Goal: Communication & Community: Participate in discussion

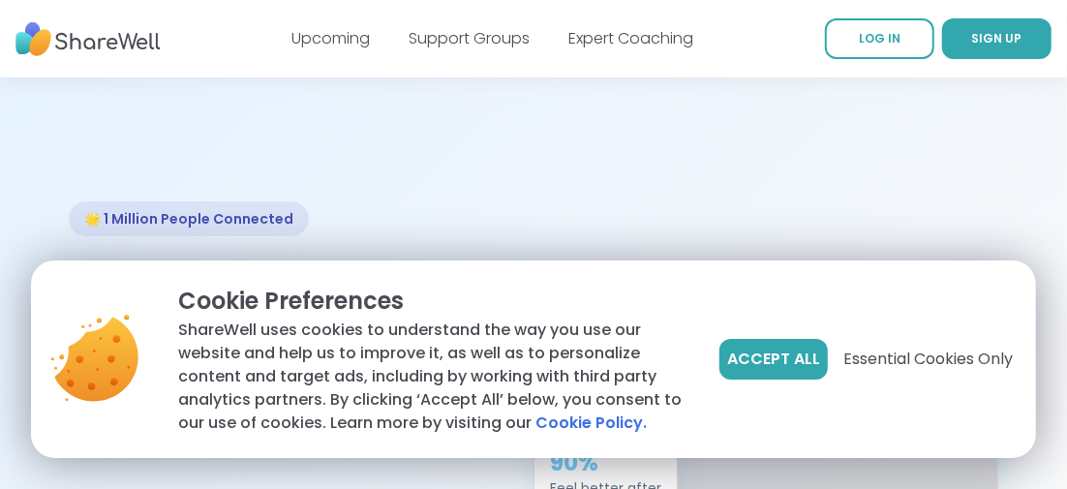
drag, startPoint x: 889, startPoint y: 36, endPoint x: 889, endPoint y: 74, distance: 37.8
click at [889, 36] on span "LOG IN" at bounding box center [880, 38] width 42 height 16
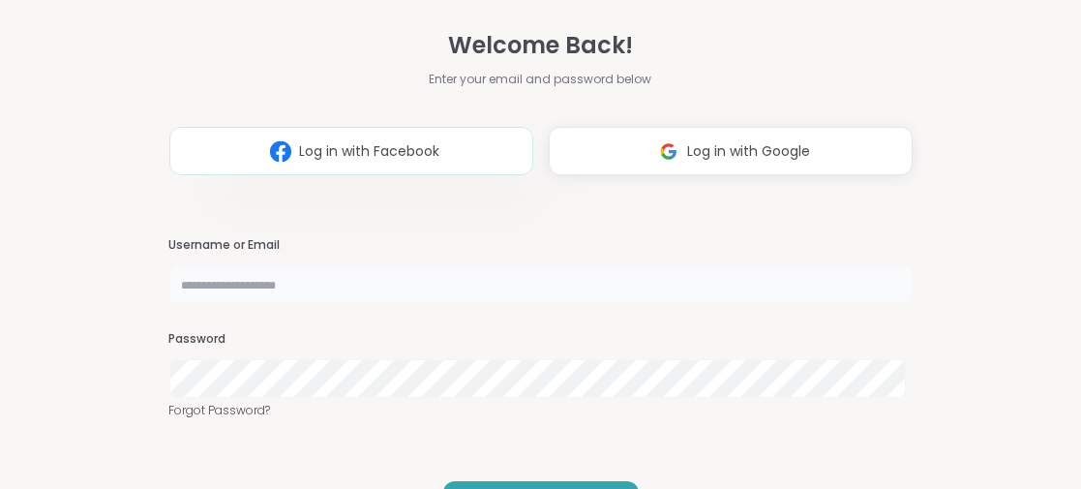
type input "**********"
click at [343, 151] on span "Log in with Facebook" at bounding box center [369, 151] width 140 height 20
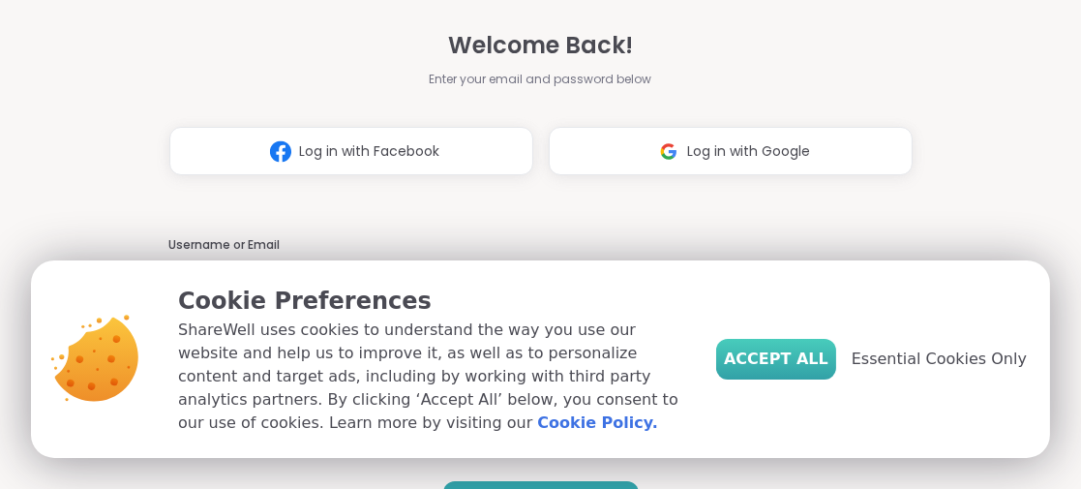
click at [772, 346] on button "Accept All" at bounding box center [776, 359] width 120 height 41
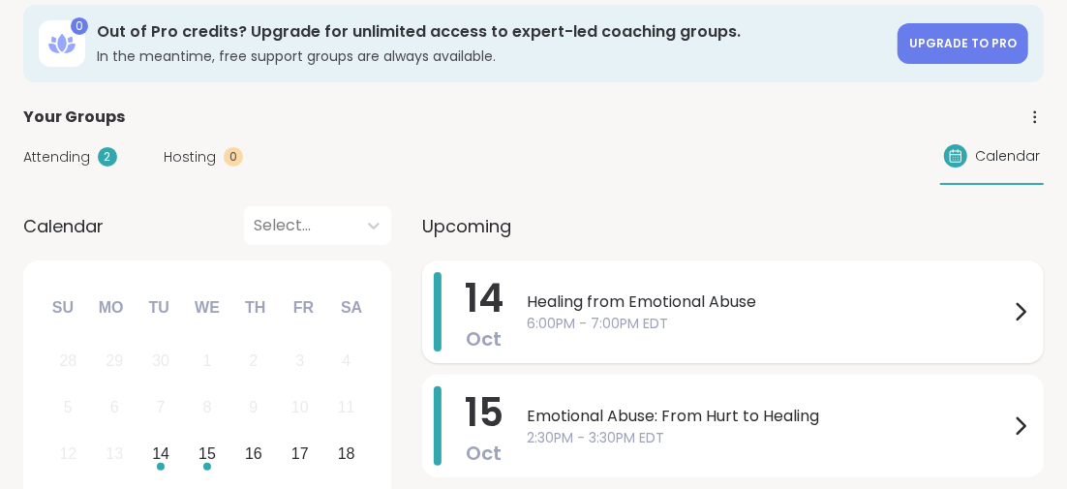
click at [583, 299] on span "Healing from Emotional Abuse" at bounding box center [768, 301] width 482 height 23
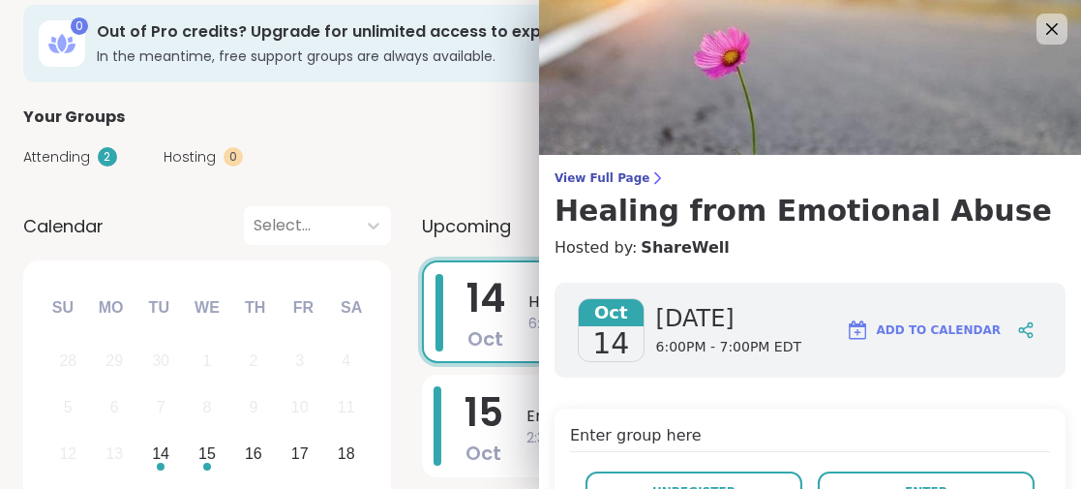
click at [797, 208] on h3 "Healing from Emotional Abuse" at bounding box center [810, 211] width 511 height 35
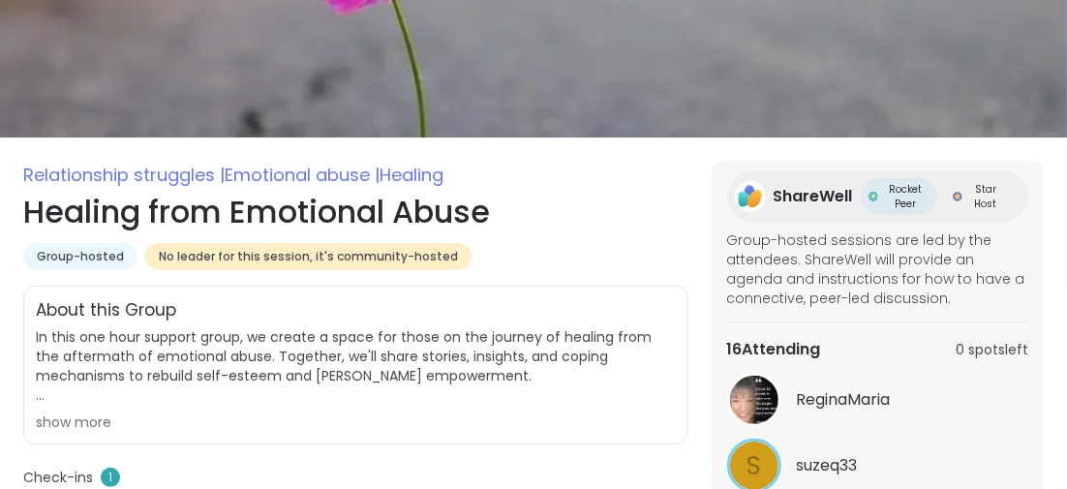
scroll to position [387, 0]
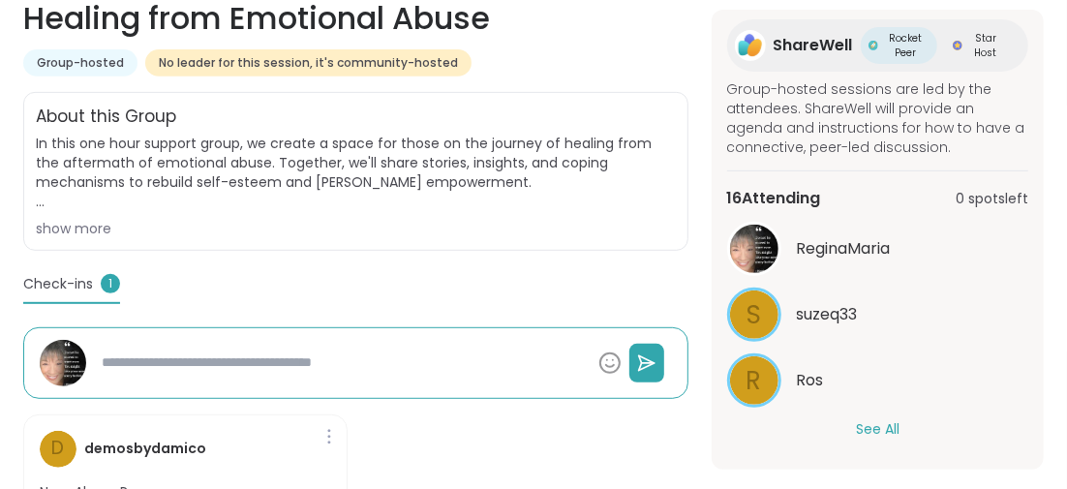
click at [876, 426] on button "See All" at bounding box center [878, 429] width 44 height 20
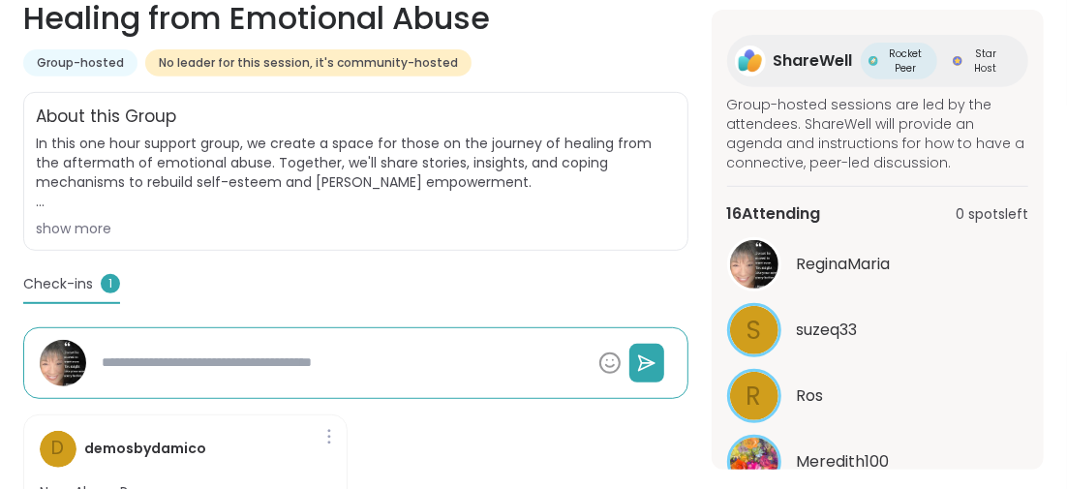
scroll to position [0, 0]
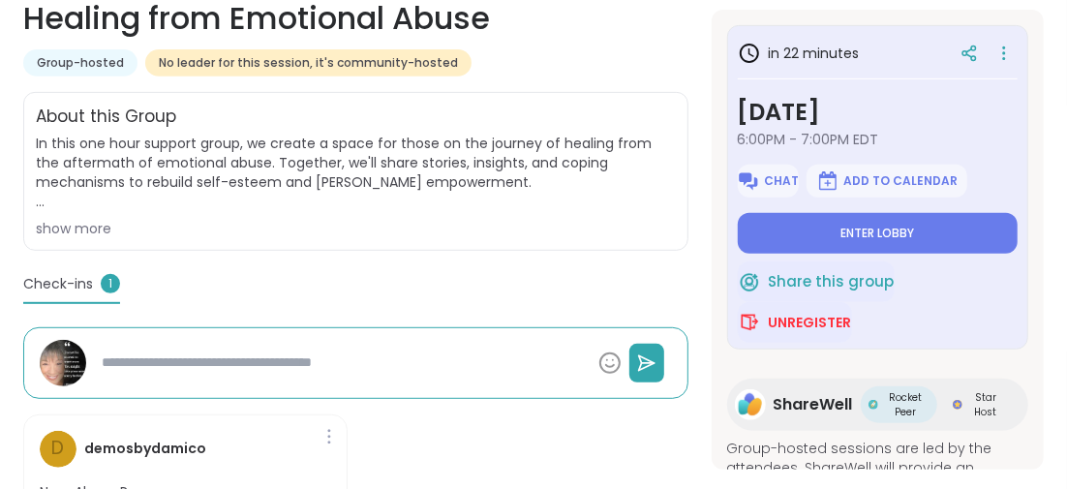
type textarea "*"
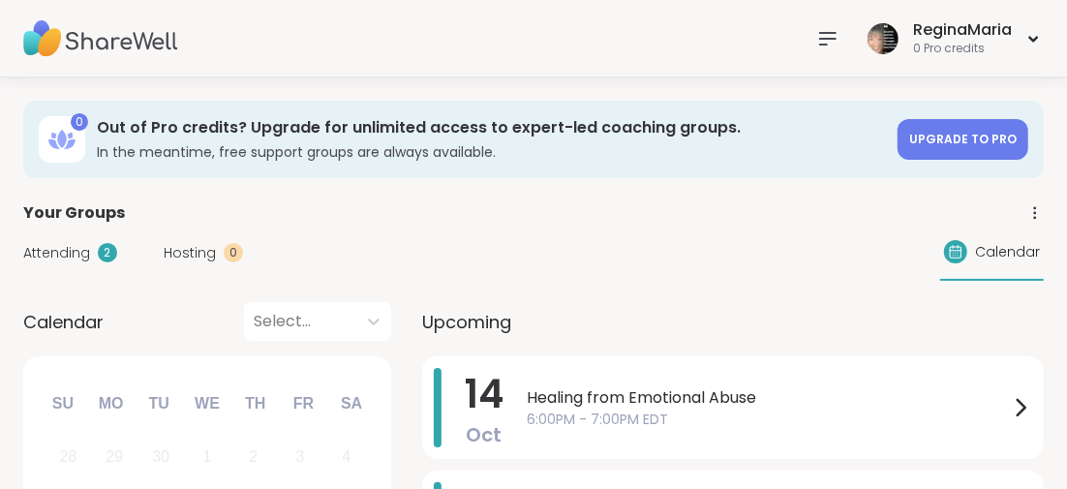
scroll to position [96, 0]
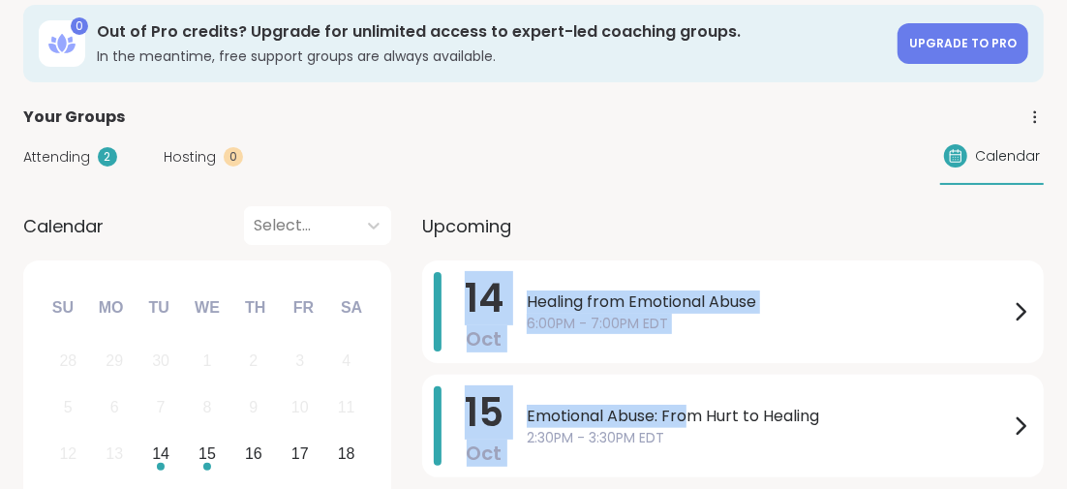
drag, startPoint x: 689, startPoint y: 410, endPoint x: 765, endPoint y: 228, distance: 197.0
click at [768, 232] on div "Upcoming 14 Oct Healing from Emotional Abuse 6:00PM - 7:00PM EDT 15 Oct Emotion…" at bounding box center [732, 402] width 621 height 392
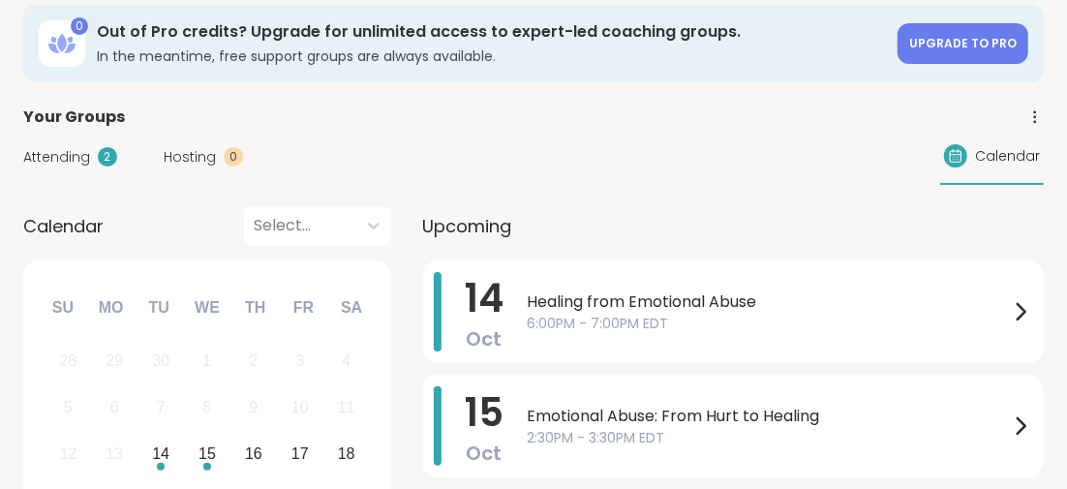
click at [717, 162] on div "Attending 2 Hosting 0 Calendar" at bounding box center [533, 157] width 1020 height 56
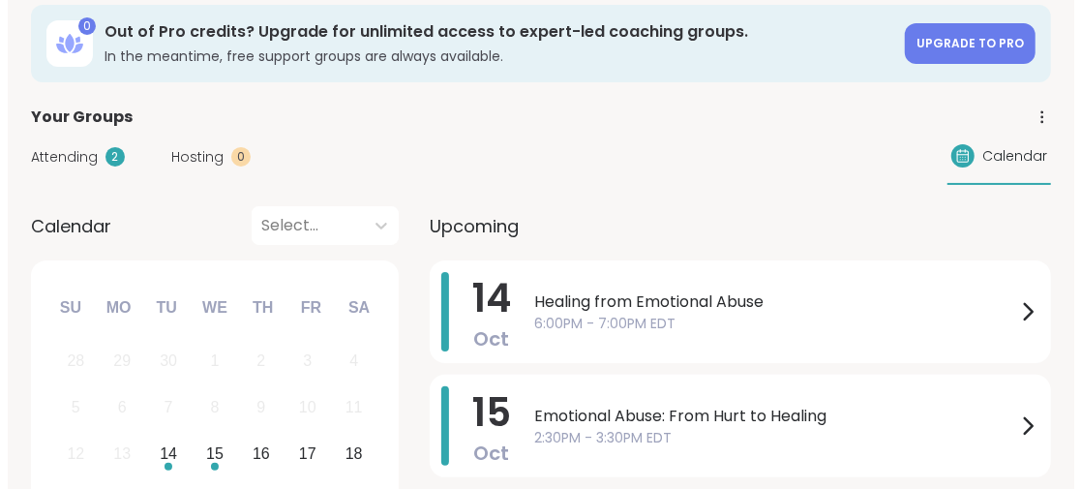
scroll to position [0, 0]
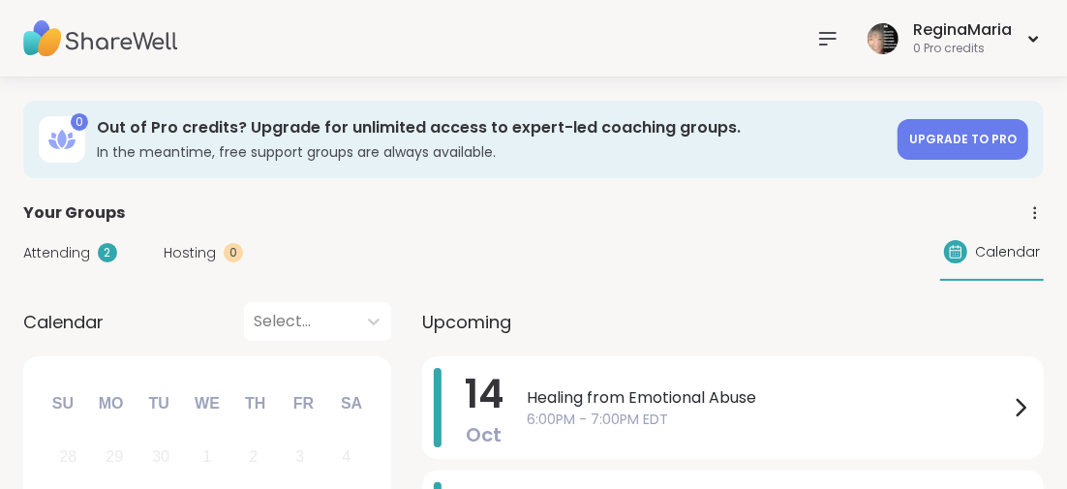
click at [822, 34] on icon at bounding box center [827, 38] width 23 height 23
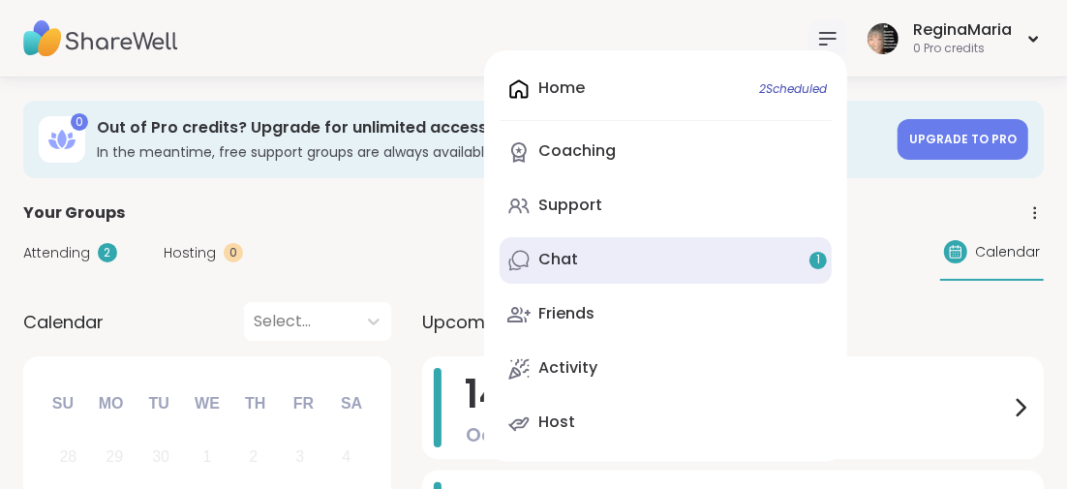
click at [567, 260] on div "Chat 1" at bounding box center [558, 259] width 40 height 21
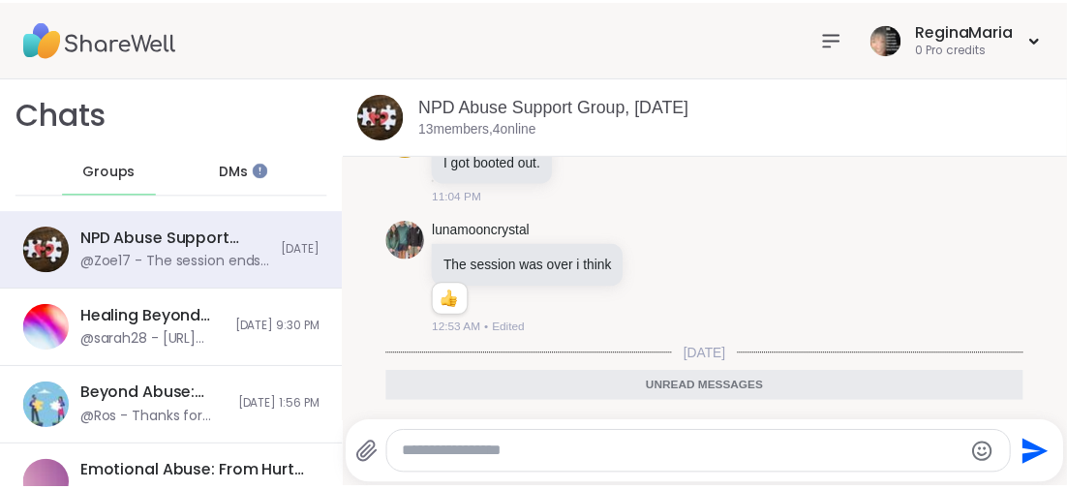
scroll to position [2003, 0]
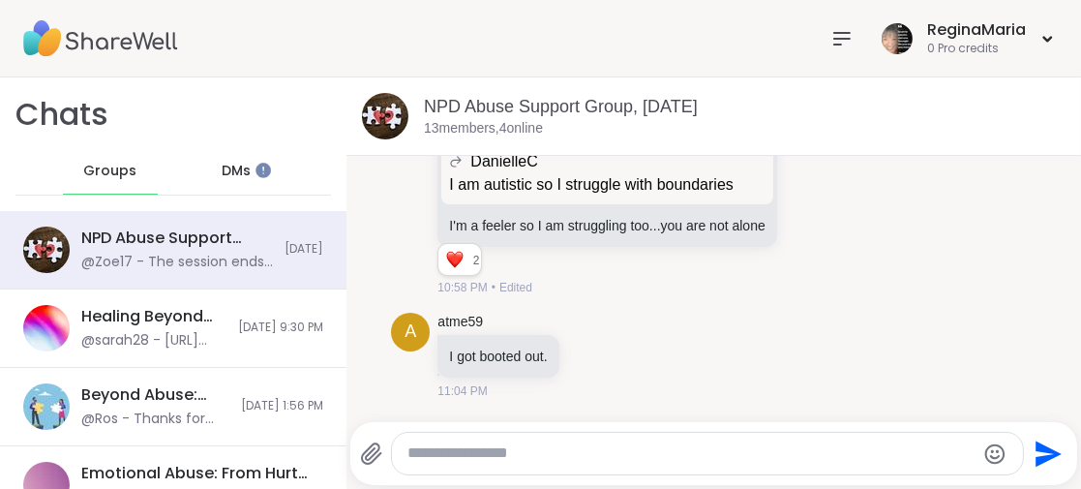
click at [830, 39] on icon at bounding box center [841, 38] width 23 height 23
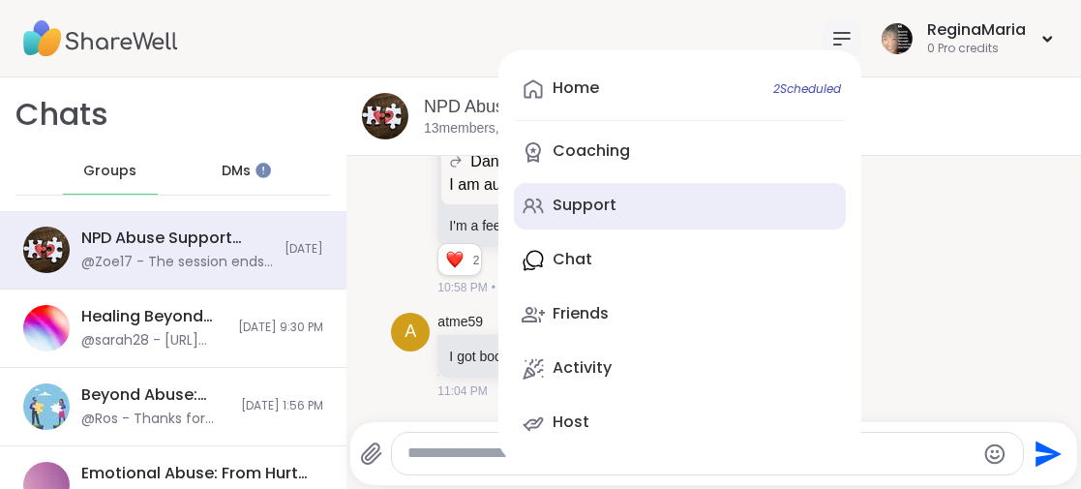
click at [578, 198] on div "Support" at bounding box center [585, 205] width 64 height 21
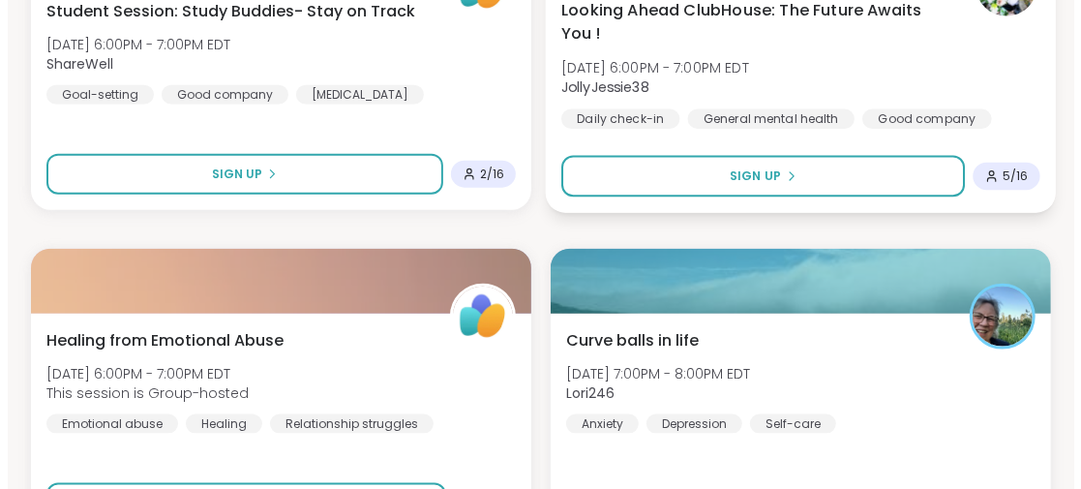
scroll to position [1161, 0]
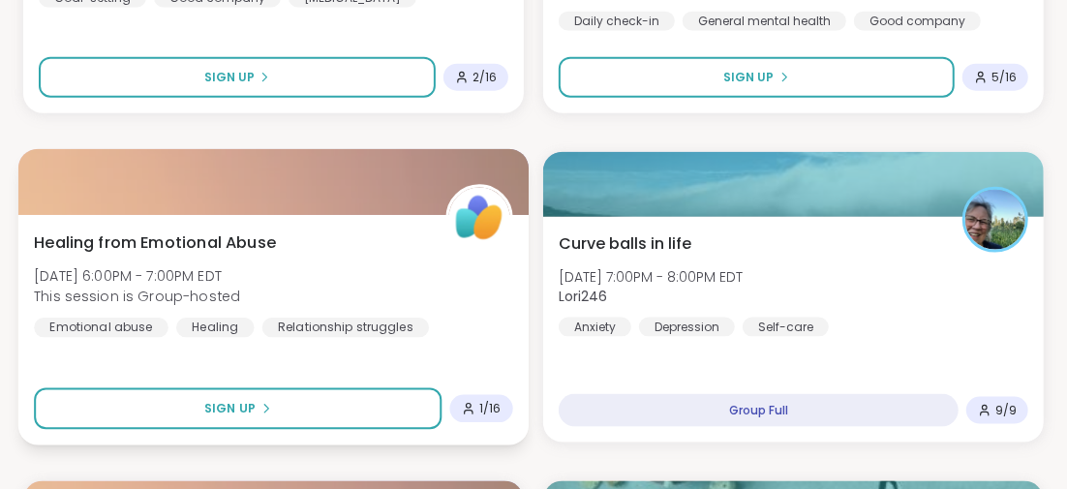
click at [259, 238] on span "Healing from Emotional Abuse" at bounding box center [155, 241] width 242 height 23
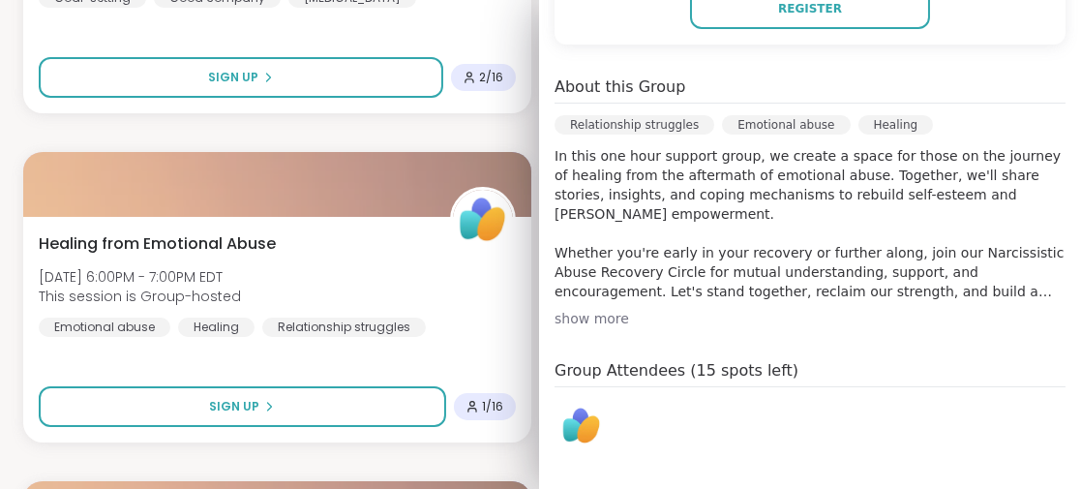
scroll to position [194, 0]
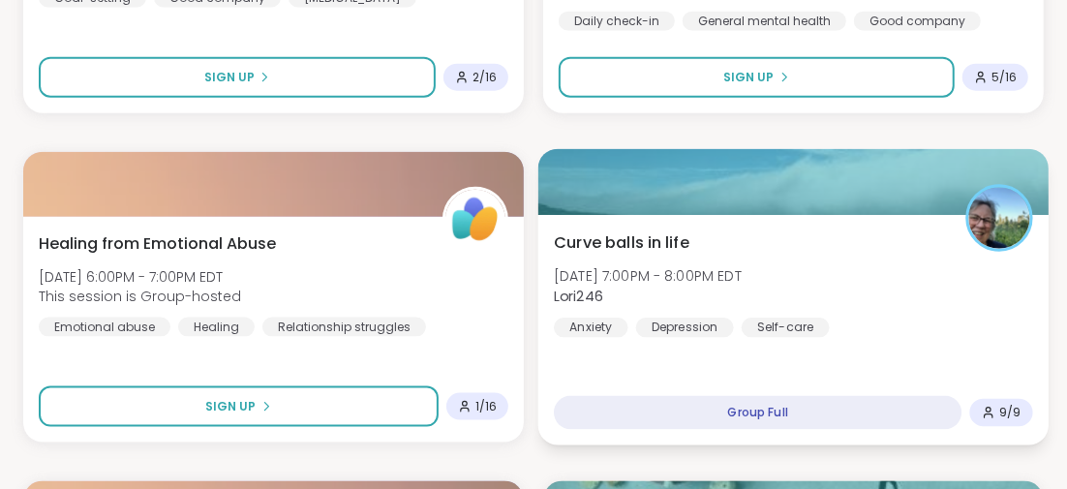
click at [625, 240] on span "Curve balls in life" at bounding box center [622, 241] width 136 height 23
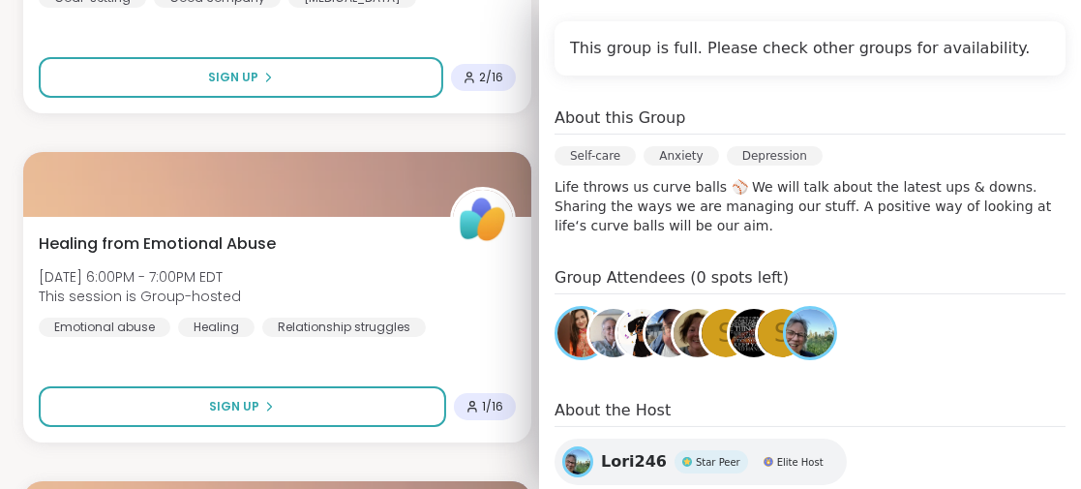
scroll to position [483, 0]
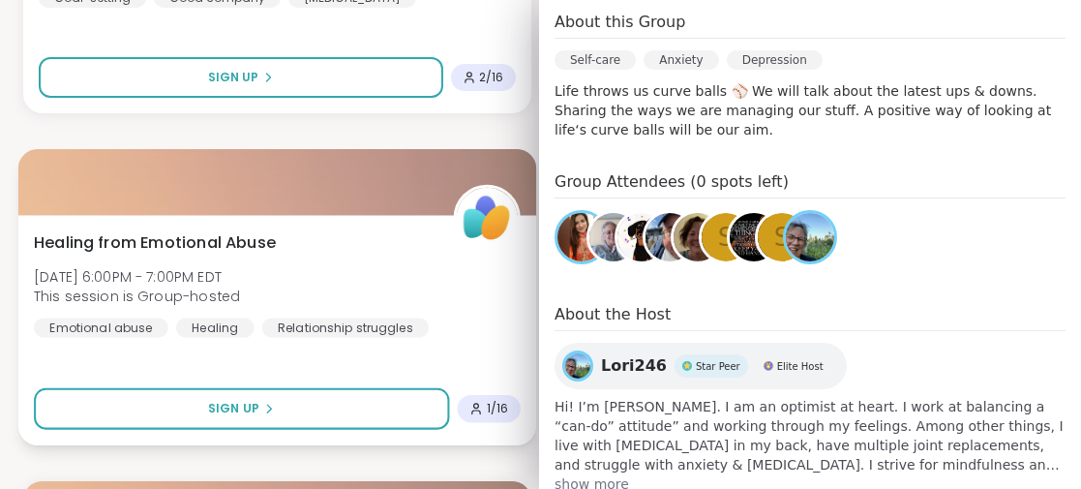
click at [391, 360] on div "Healing from Emotional Abuse Tue, Oct 14 | 6:00PM - 7:00PM EDT This session is …" at bounding box center [277, 330] width 518 height 230
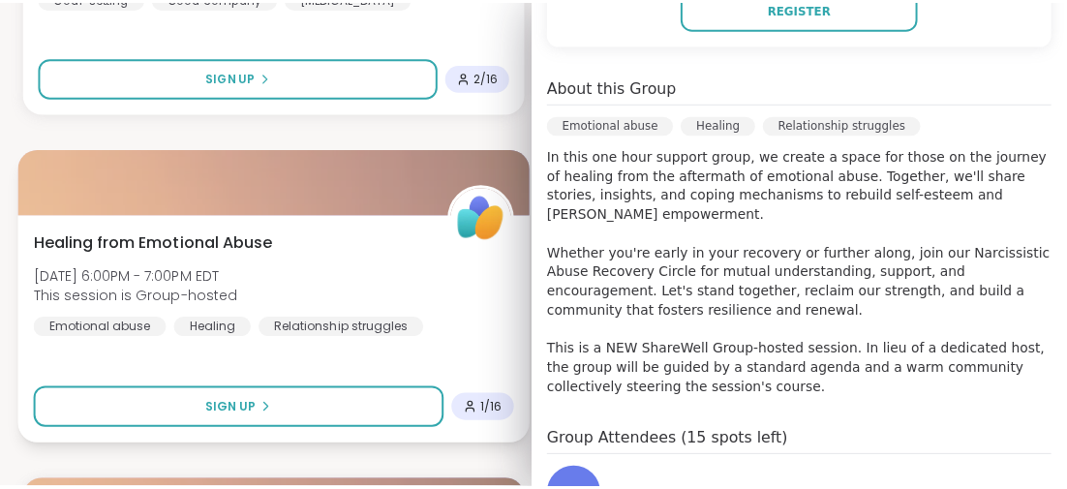
scroll to position [549, 0]
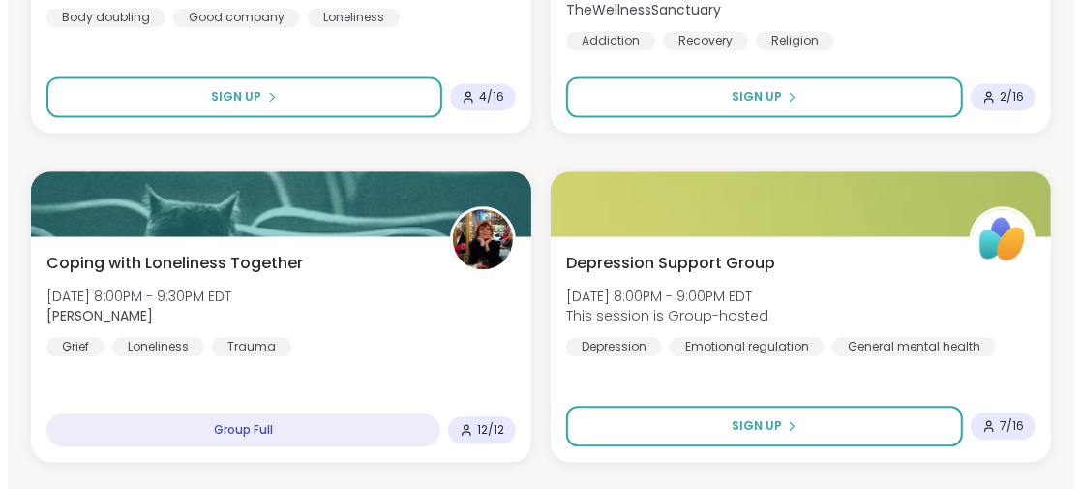
scroll to position [2226, 0]
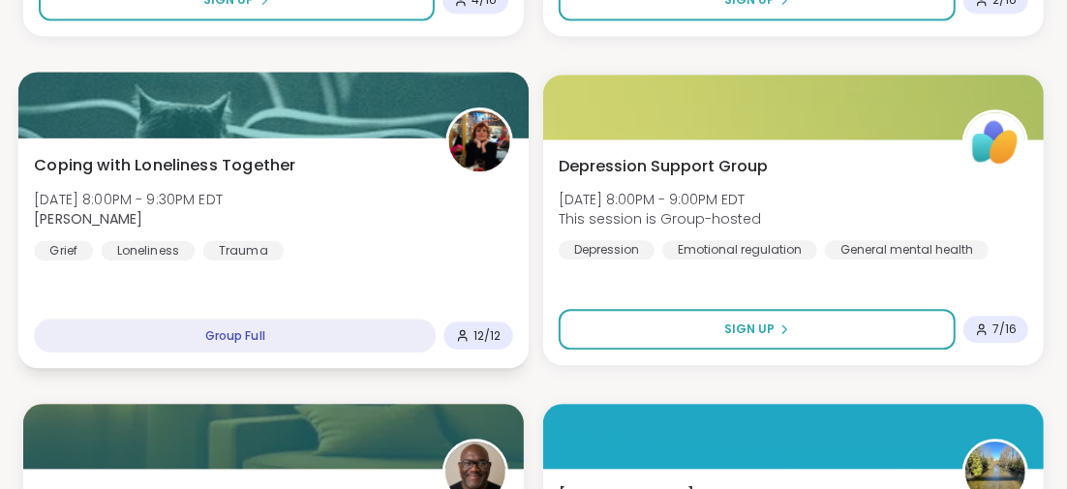
click at [280, 162] on span "Coping with Loneliness Together" at bounding box center [164, 164] width 261 height 23
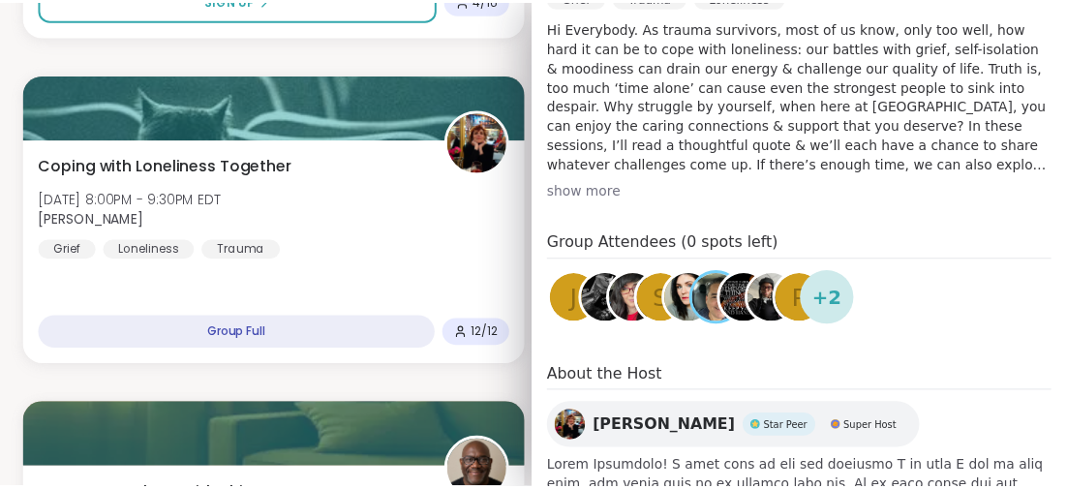
scroll to position [657, 0]
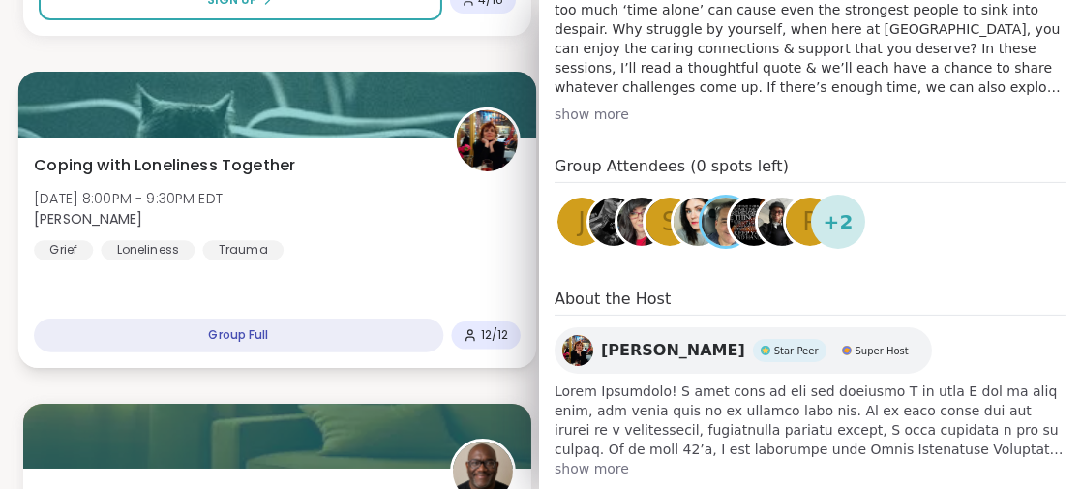
click at [330, 287] on div "Coping with Loneliness Together Tue, Oct 14 | 8:00PM - 9:30PM EDT Judy Grief Lo…" at bounding box center [277, 252] width 518 height 230
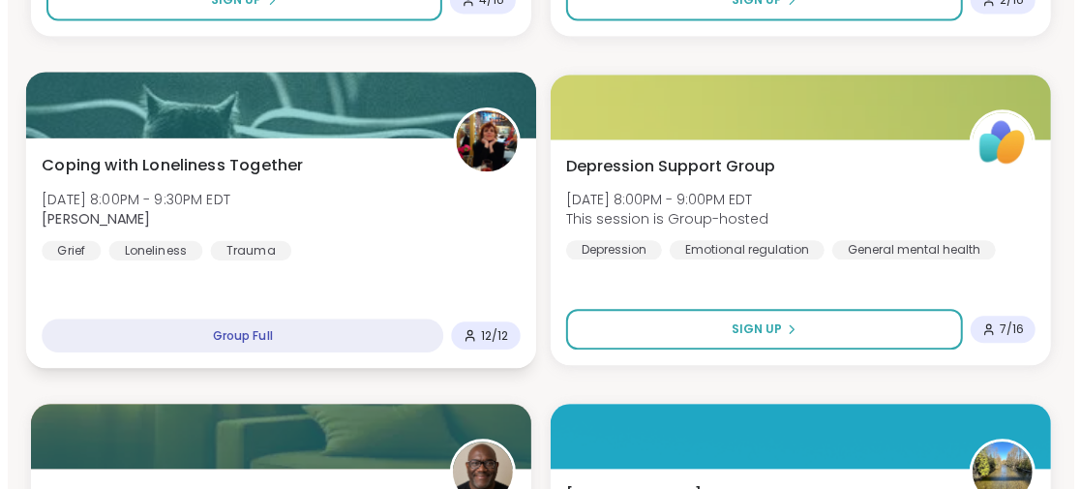
scroll to position [2419, 0]
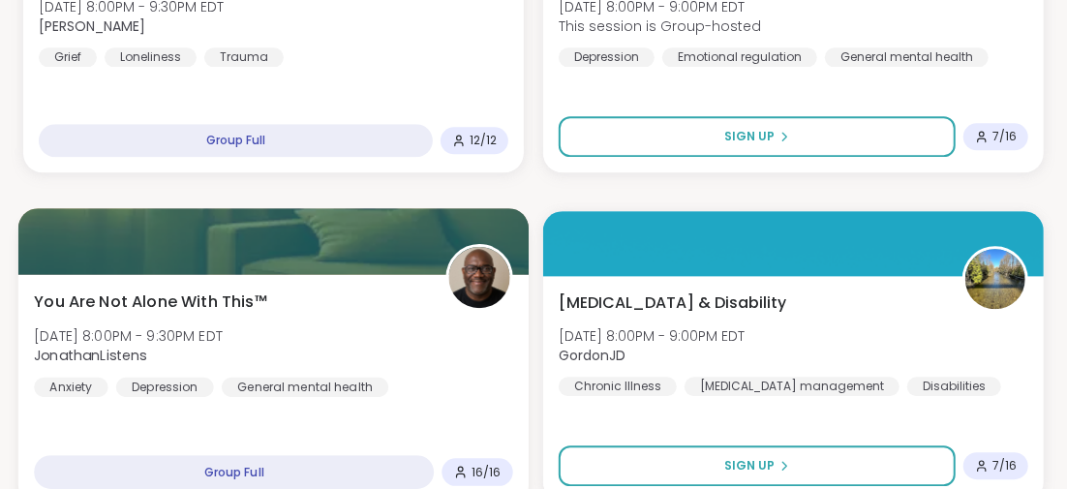
click at [226, 297] on span "You Are Not Alone With This™" at bounding box center [150, 300] width 233 height 23
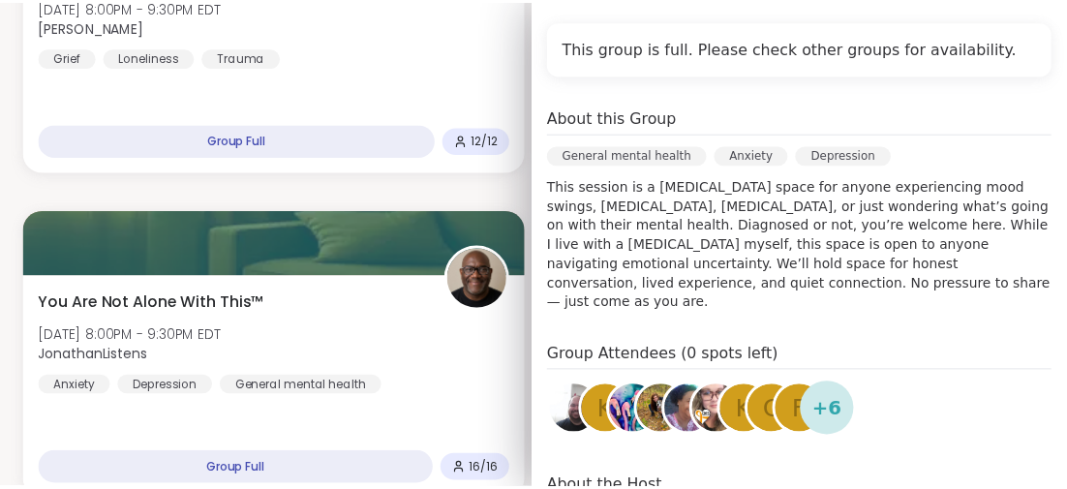
scroll to position [483, 0]
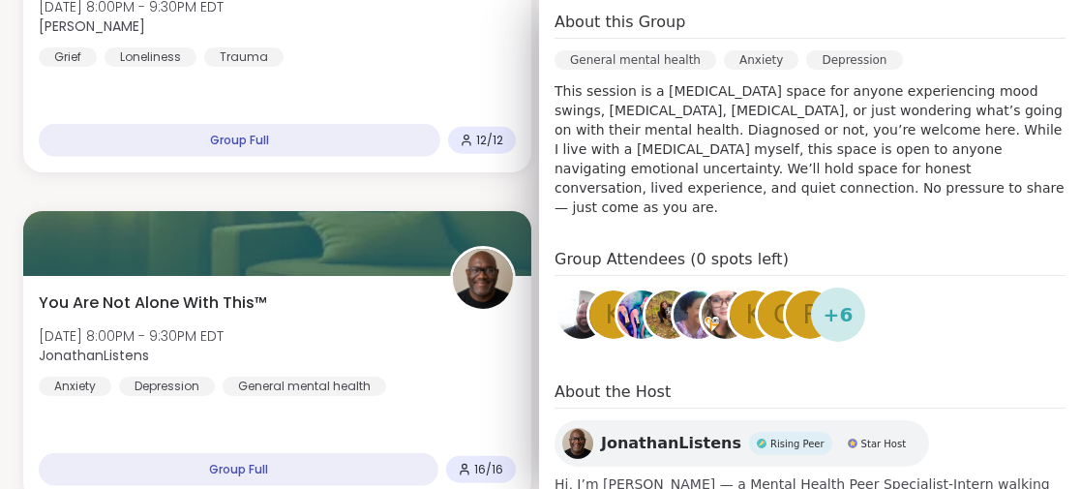
click at [648, 290] on img at bounding box center [670, 314] width 48 height 48
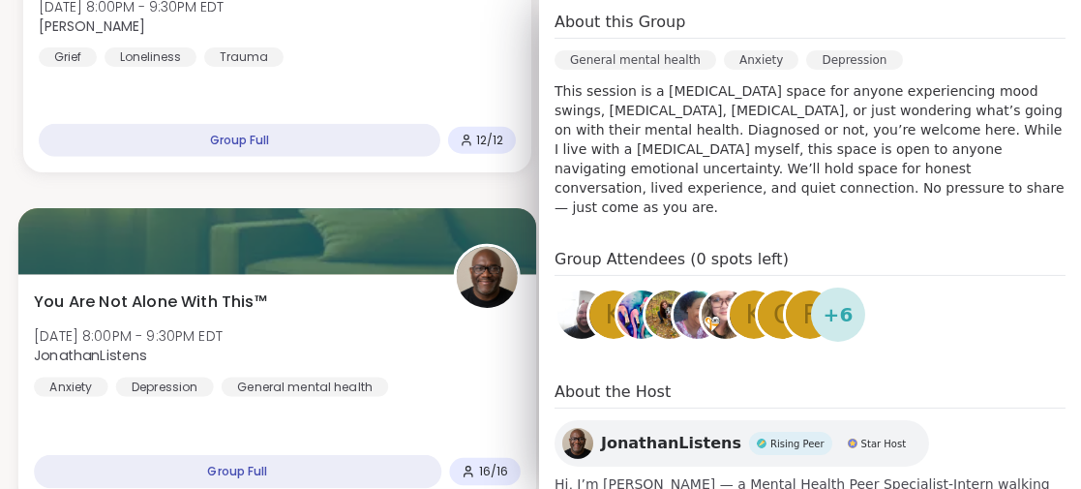
click at [344, 428] on div "You Are Not Alone With This™ Tue, Oct 14 | 8:00PM - 9:30PM EDT JonathanListens …" at bounding box center [277, 389] width 518 height 230
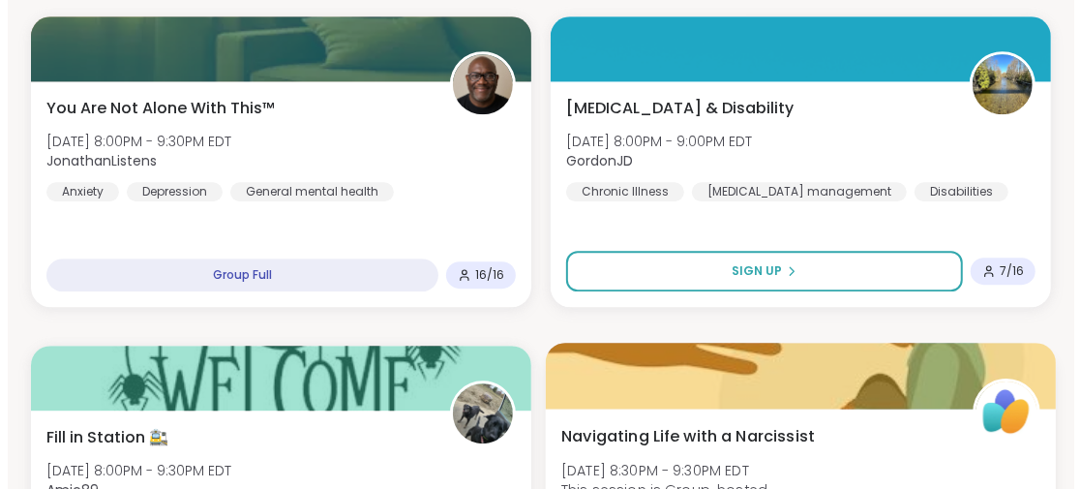
scroll to position [2710, 0]
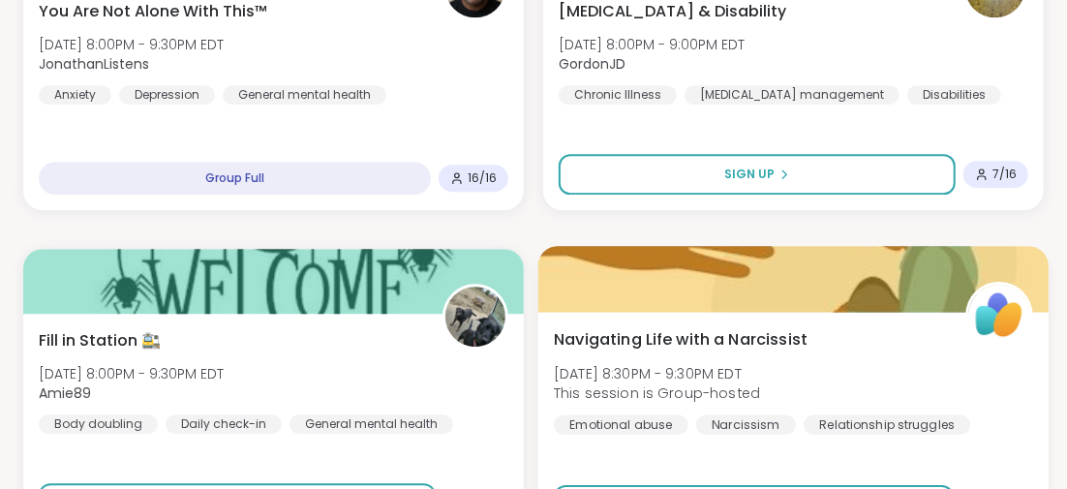
click at [692, 334] on span "Navigating Life with a Narcissist" at bounding box center [681, 338] width 254 height 23
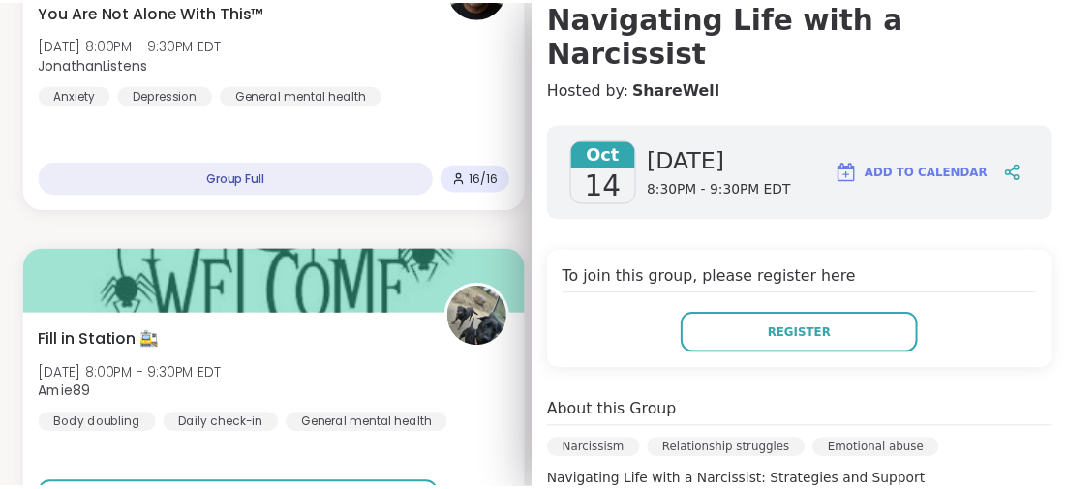
scroll to position [0, 0]
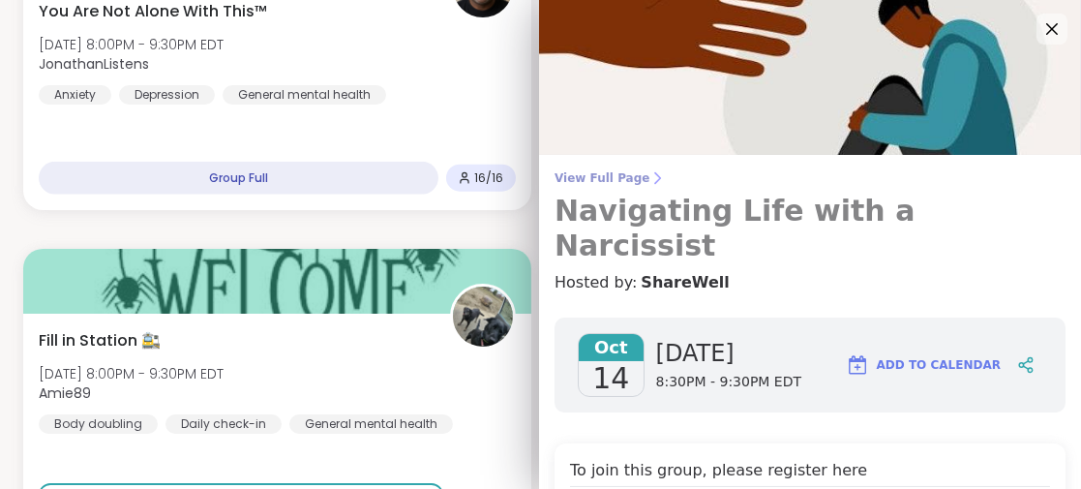
click at [743, 207] on h3 "Navigating Life with a Narcissist" at bounding box center [810, 229] width 511 height 70
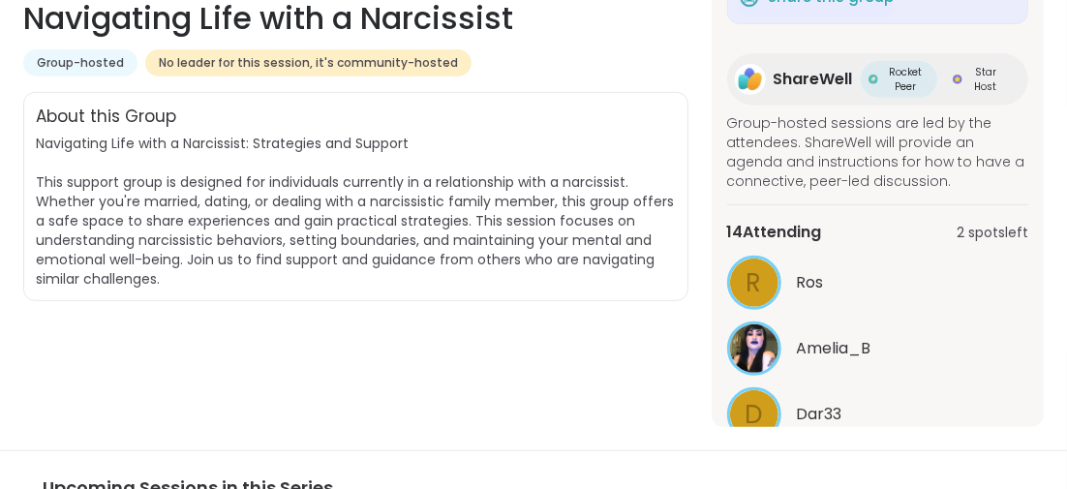
scroll to position [270, 0]
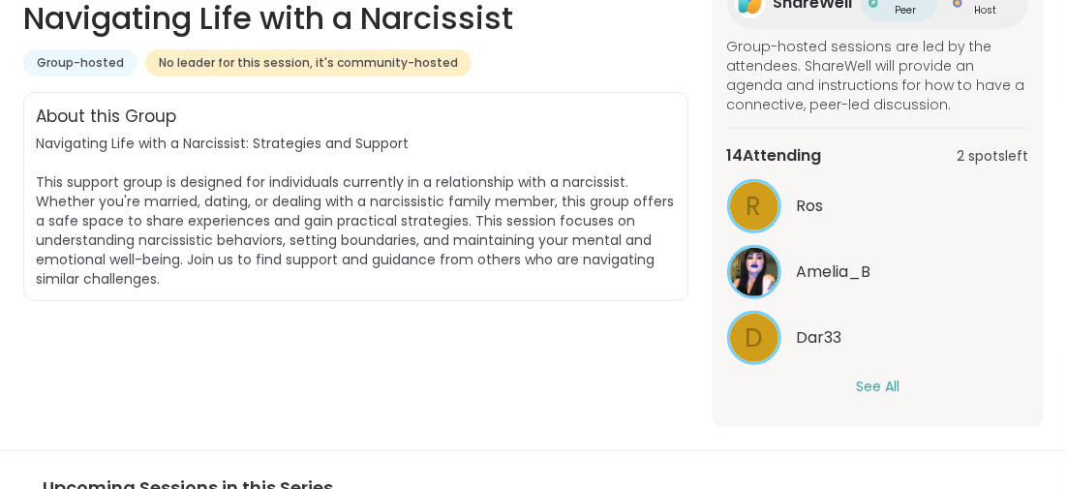
click at [858, 386] on button "See All" at bounding box center [878, 387] width 44 height 20
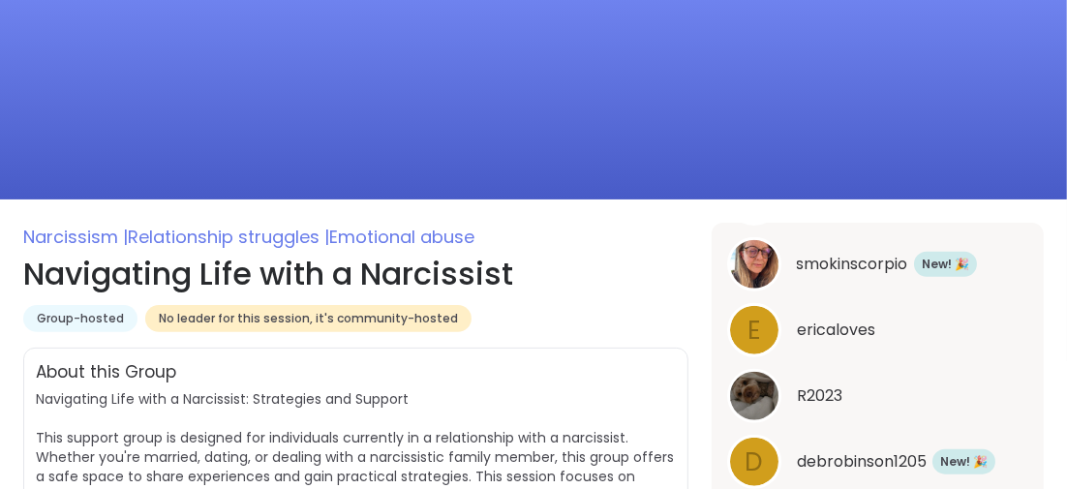
scroll to position [0, 0]
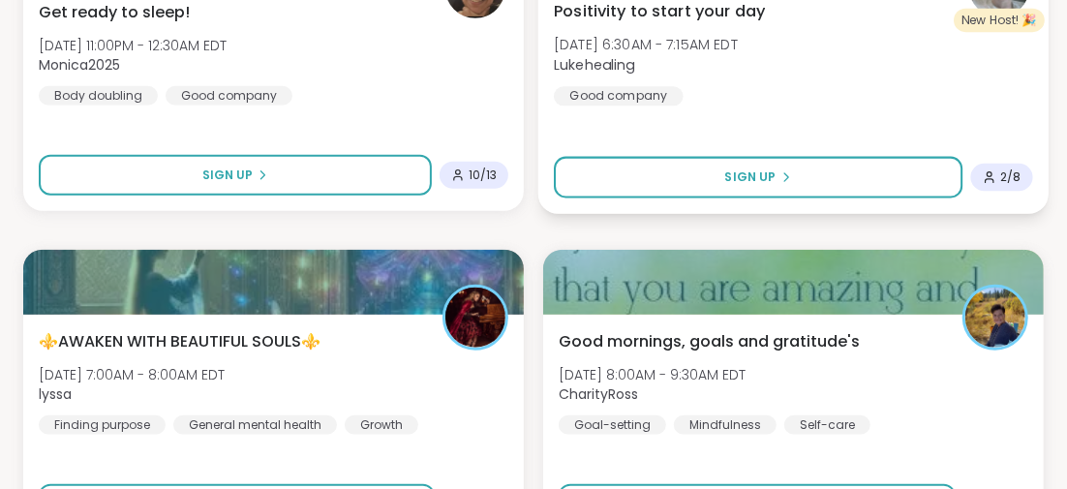
scroll to position [4026, 0]
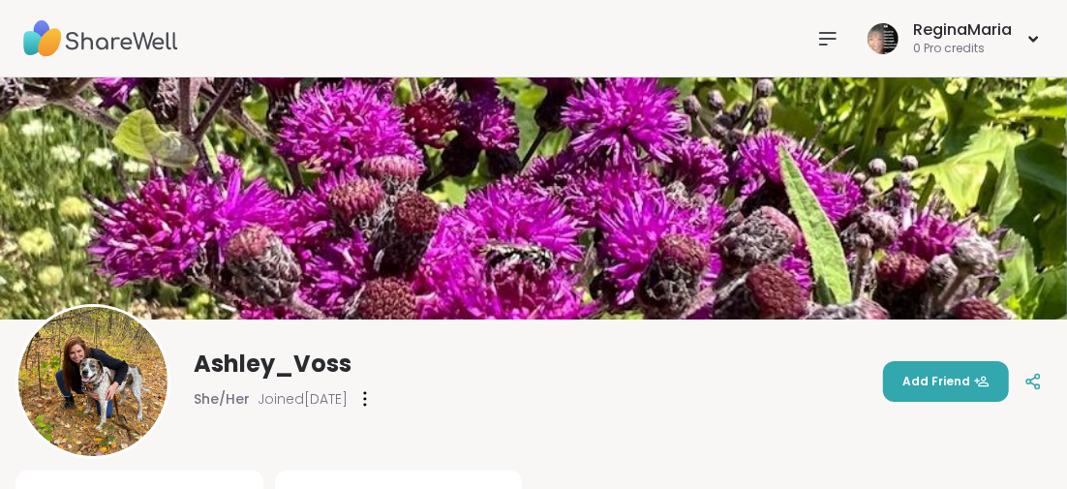
click at [821, 41] on icon at bounding box center [827, 38] width 23 height 23
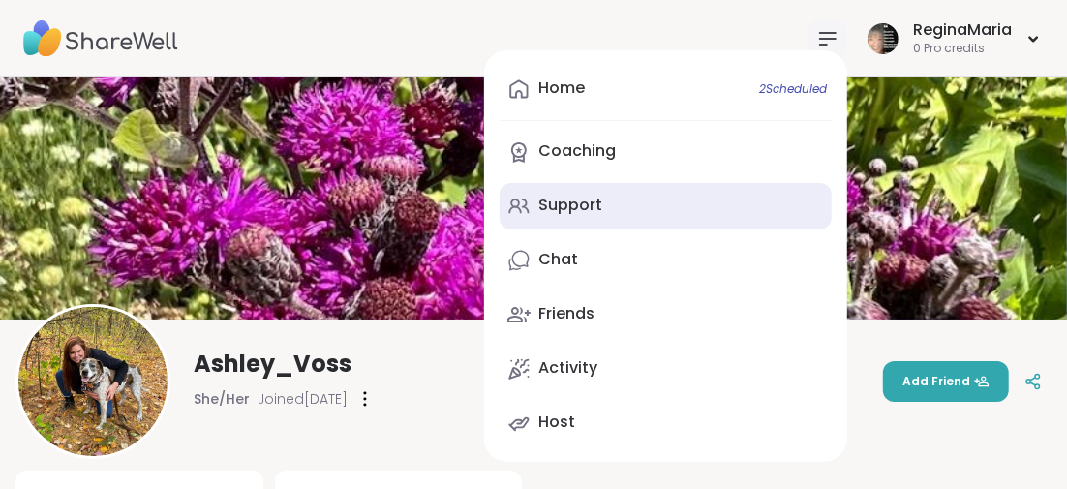
click at [582, 200] on div "Support" at bounding box center [570, 205] width 64 height 21
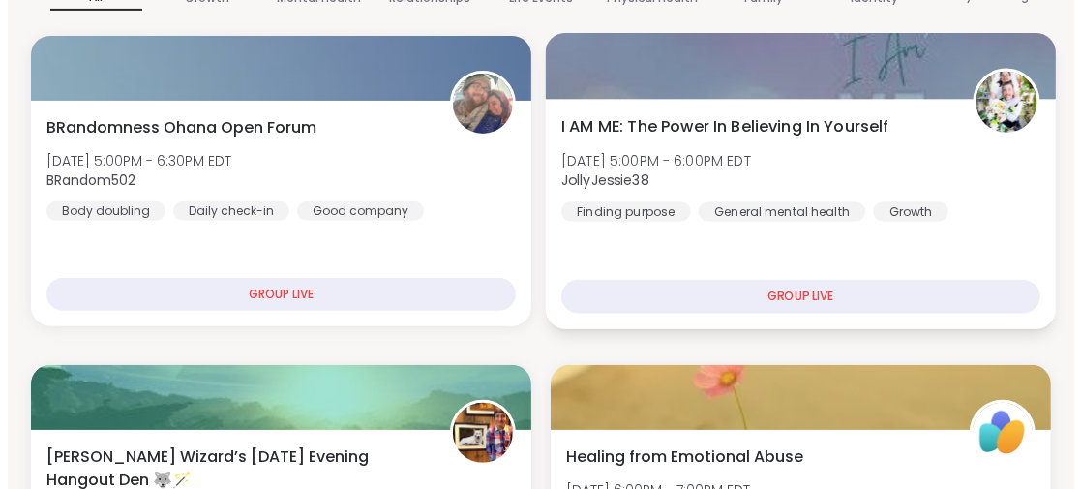
scroll to position [387, 0]
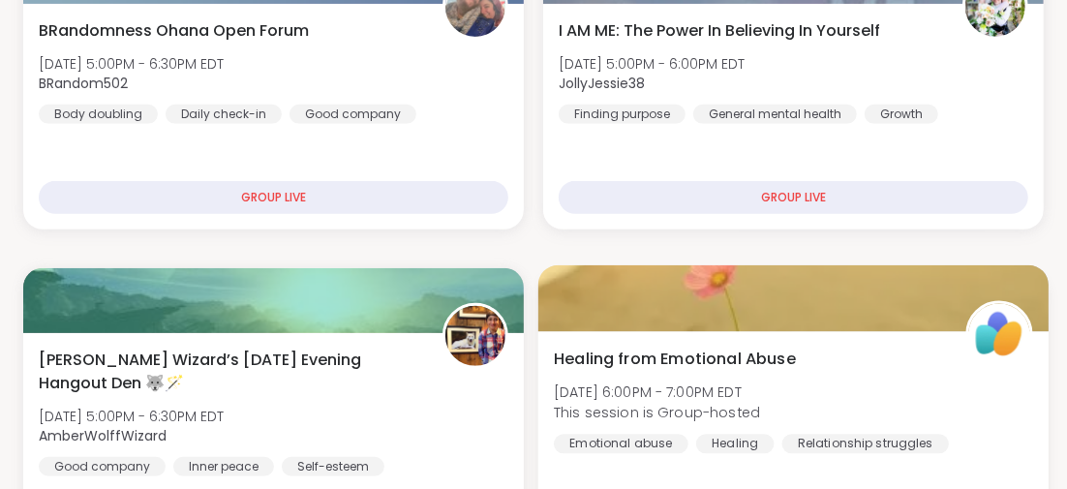
click at [603, 351] on span "Healing from Emotional Abuse" at bounding box center [675, 357] width 242 height 23
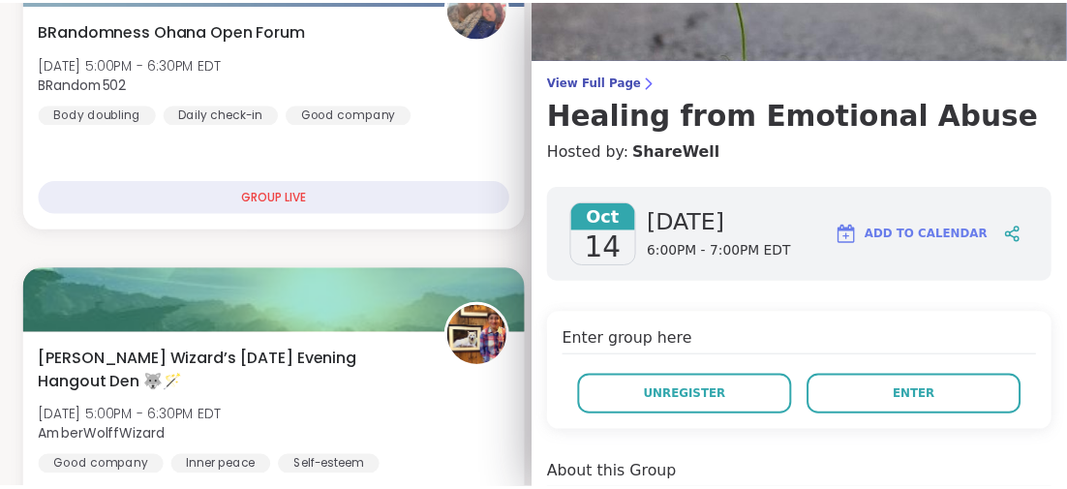
scroll to position [194, 0]
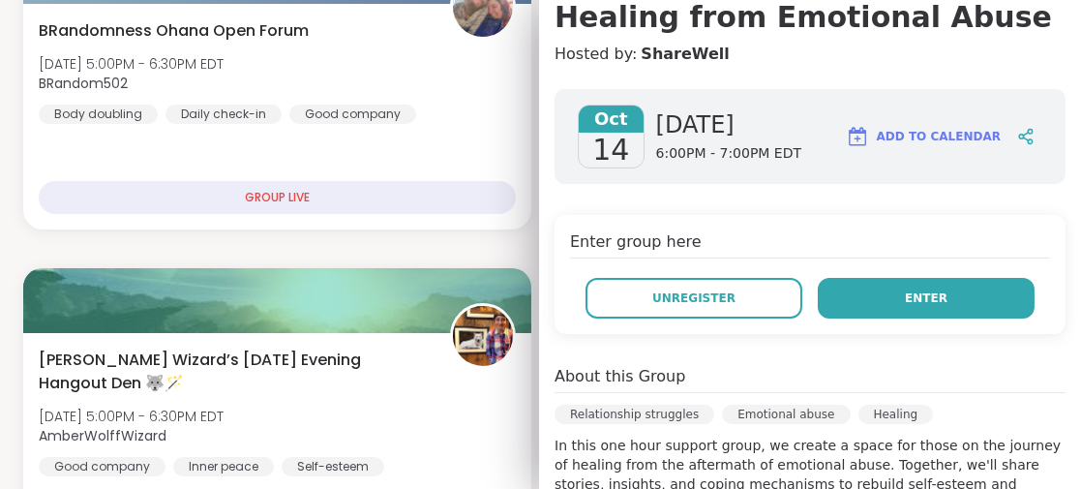
click at [872, 304] on button "Enter" at bounding box center [926, 298] width 217 height 41
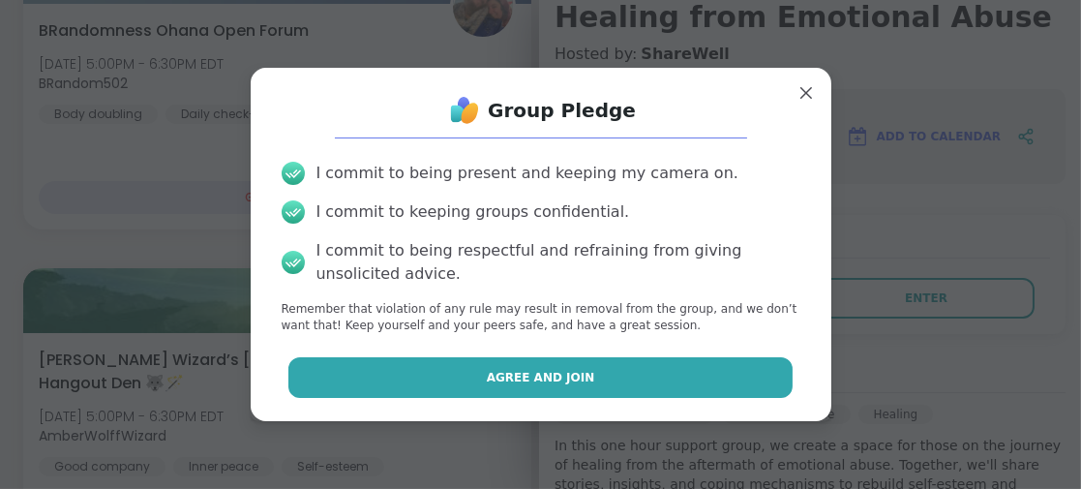
click at [613, 382] on button "Agree and Join" at bounding box center [540, 377] width 504 height 41
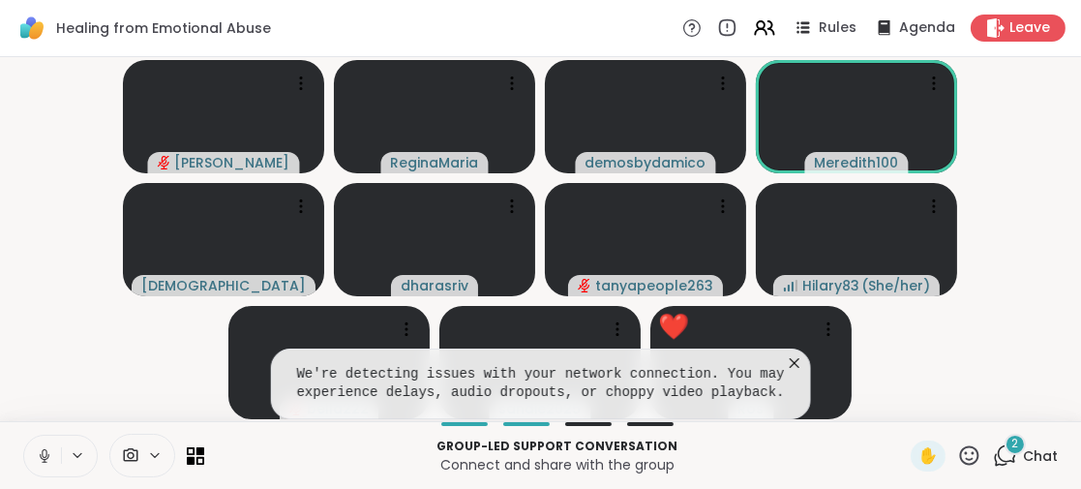
drag, startPoint x: 889, startPoint y: 361, endPoint x: 891, endPoint y: 411, distance: 50.4
click at [901, 370] on video-player-container "dodi ReginaMaria demosbydamico Meredith100 kristiclark dharasriv tanyapeople263…" at bounding box center [541, 239] width 1058 height 348
click at [45, 449] on icon at bounding box center [44, 453] width 5 height 9
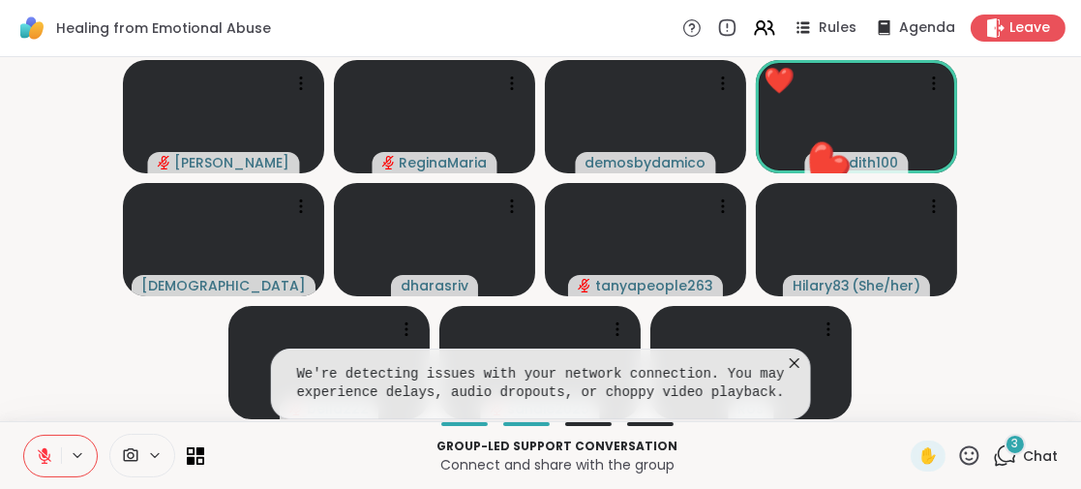
click at [791, 359] on icon at bounding box center [794, 362] width 19 height 19
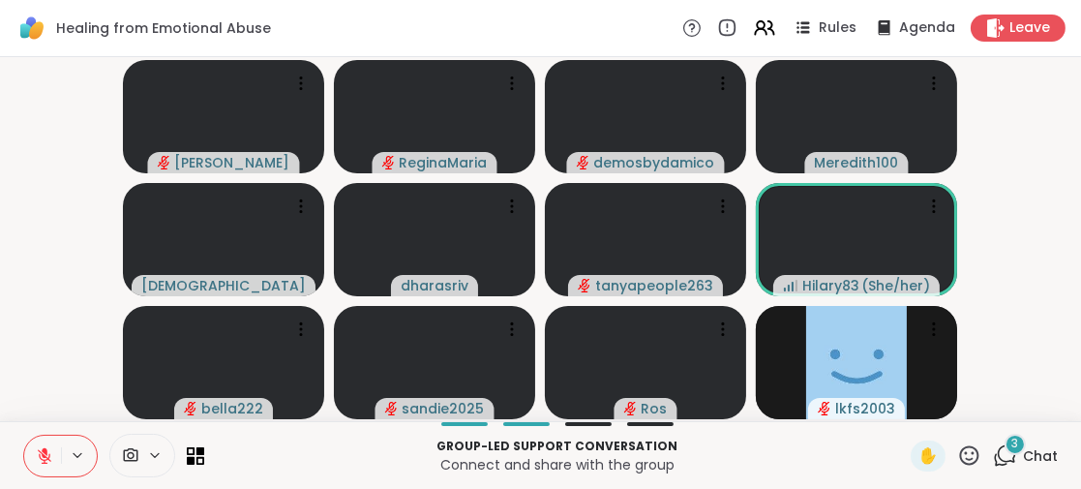
click at [1012, 438] on span "3" at bounding box center [1015, 444] width 7 height 16
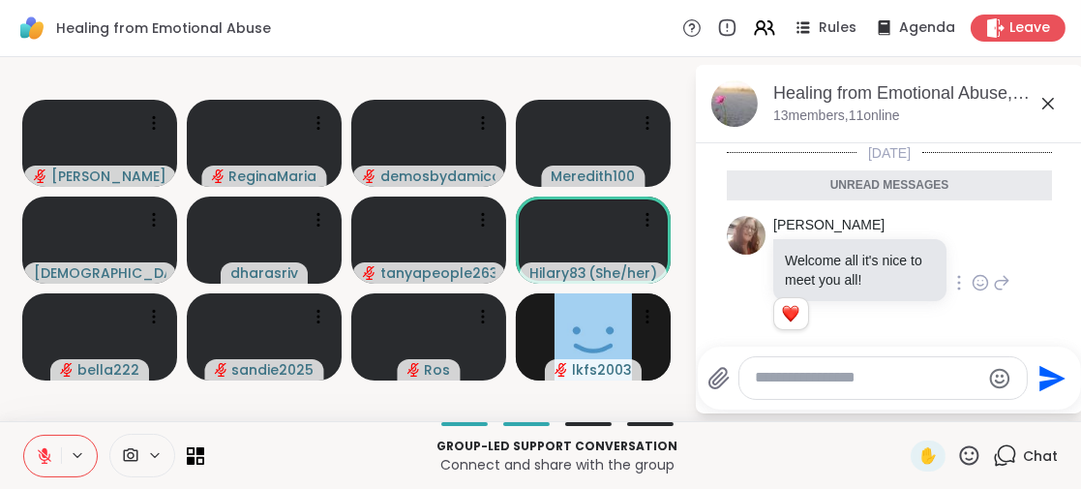
click at [972, 282] on icon at bounding box center [980, 282] width 17 height 19
click at [929, 247] on div "Select Reaction: Thumbs up" at bounding box center [937, 251] width 17 height 17
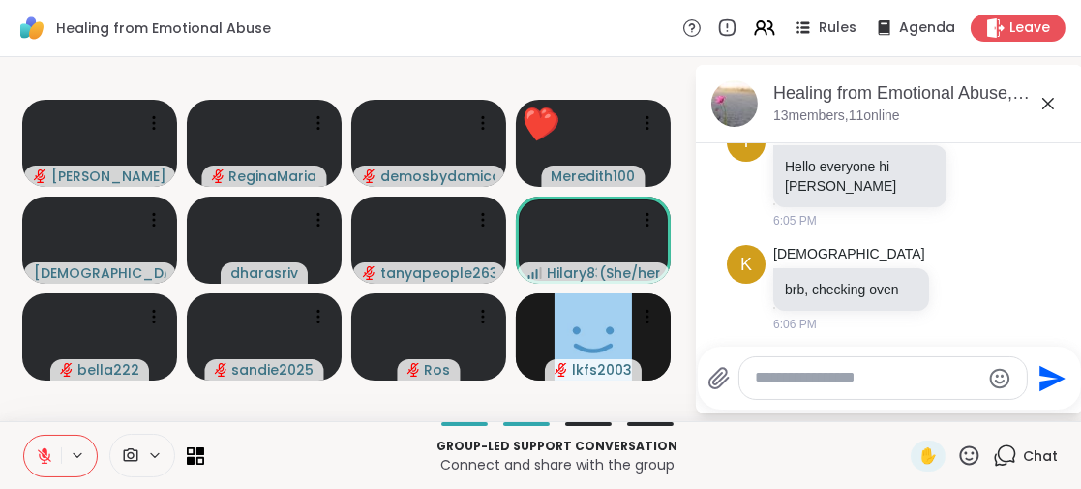
scroll to position [248, 0]
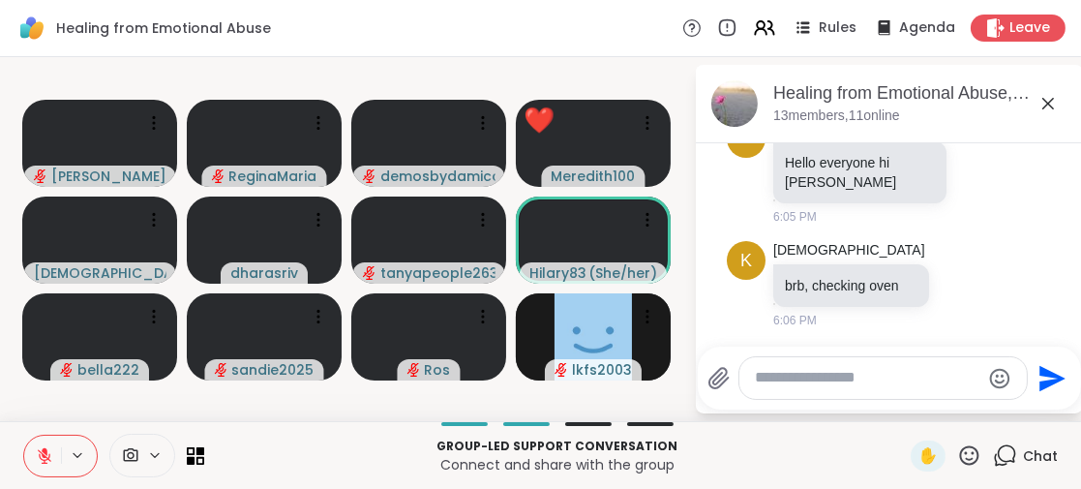
click at [1046, 104] on icon at bounding box center [1048, 104] width 12 height 12
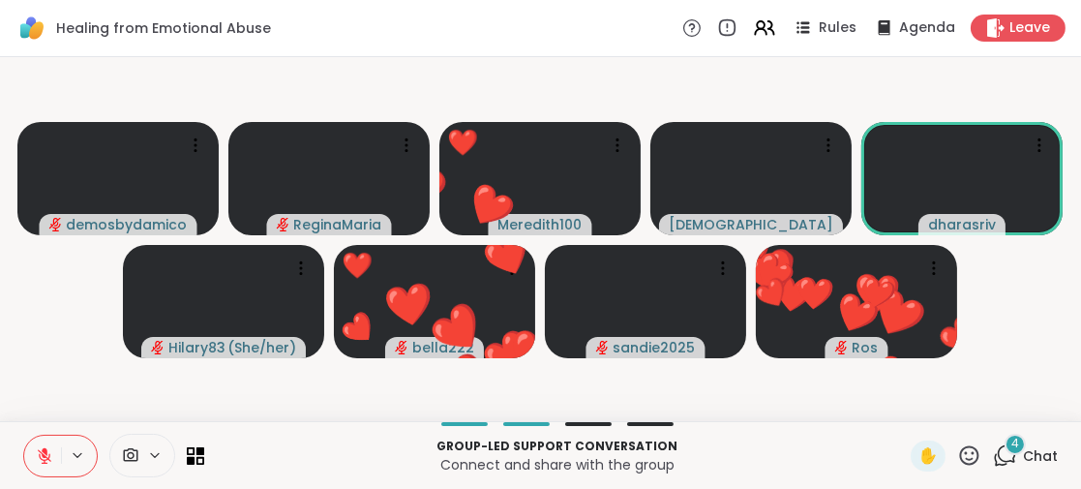
click at [1011, 445] on span "4" at bounding box center [1015, 444] width 8 height 16
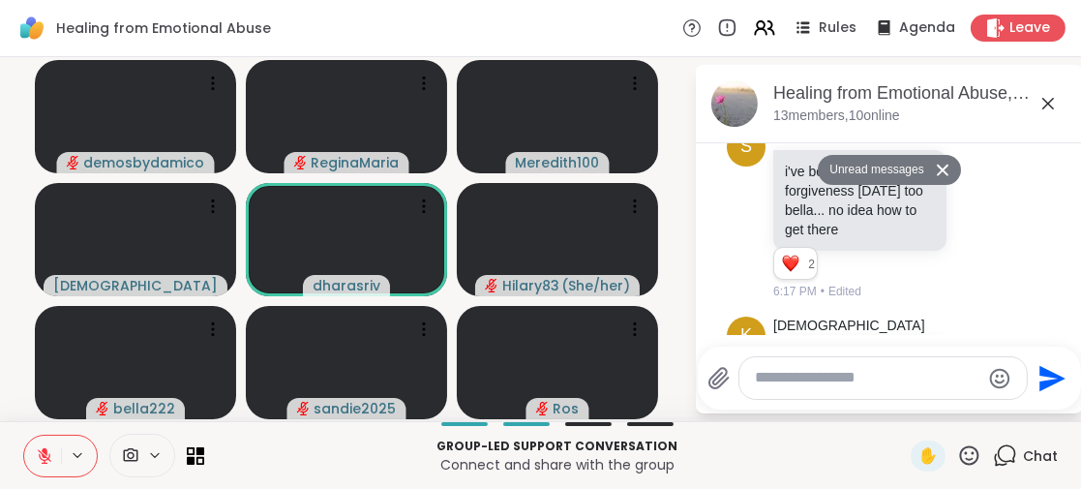
scroll to position [565, 0]
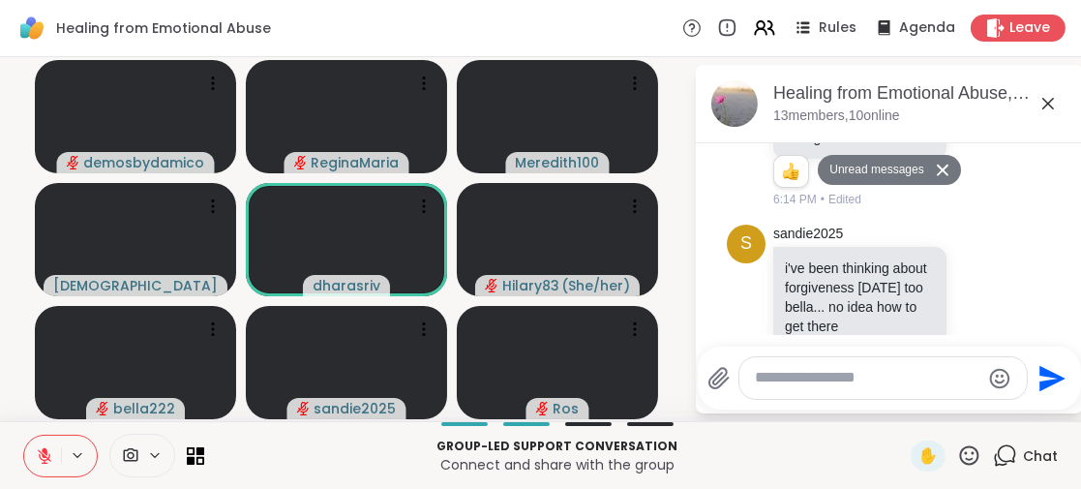
click at [1043, 104] on icon at bounding box center [1048, 103] width 23 height 23
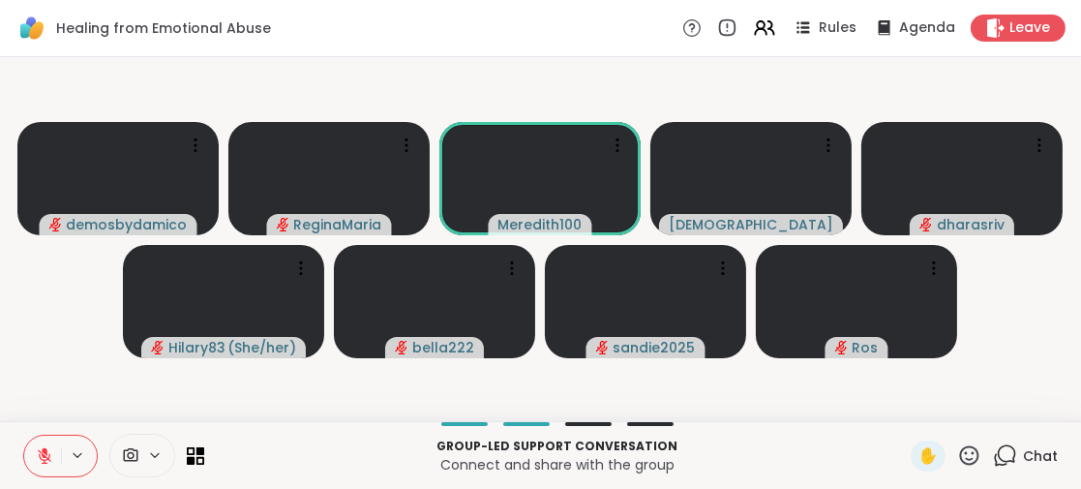
click at [45, 451] on icon at bounding box center [45, 451] width 6 height 8
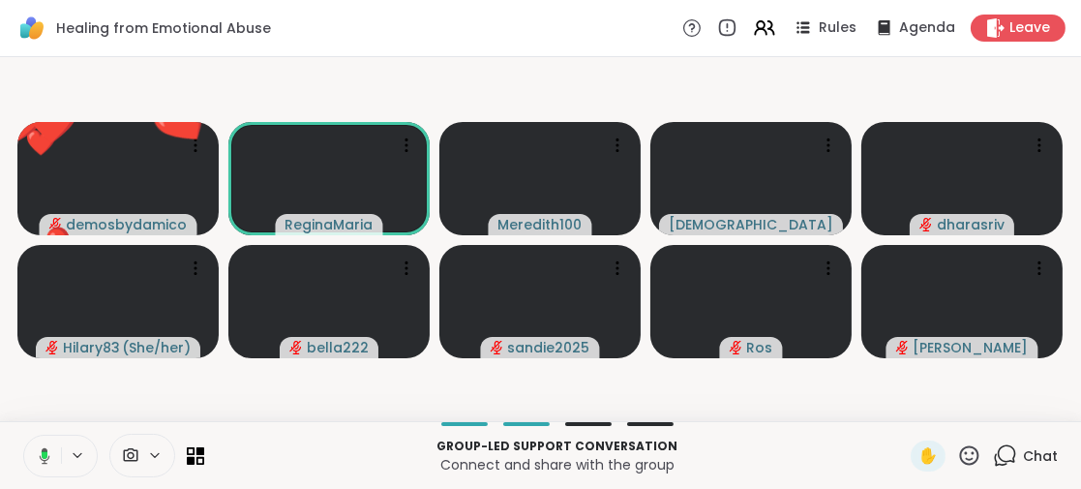
click at [45, 444] on button at bounding box center [41, 456] width 40 height 41
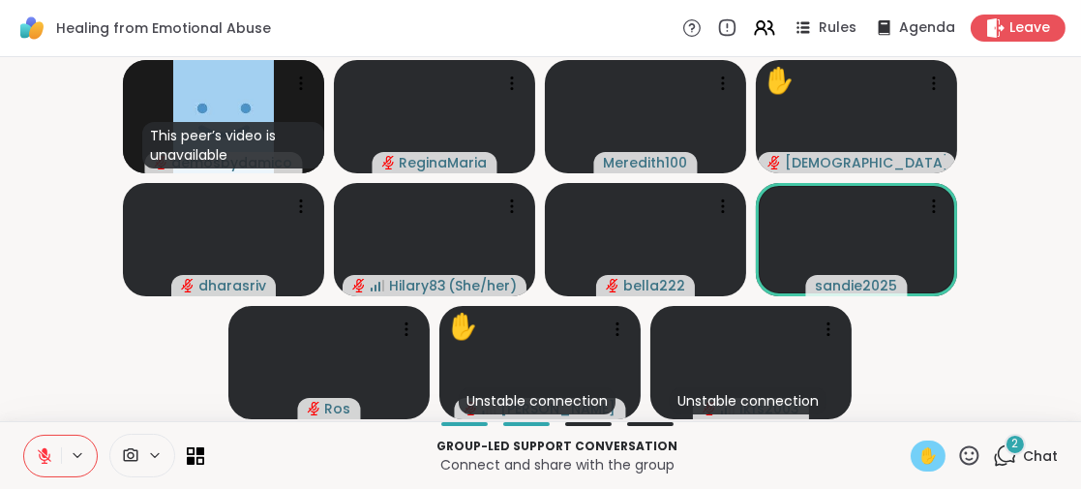
click at [919, 455] on span "✋" at bounding box center [928, 455] width 19 height 23
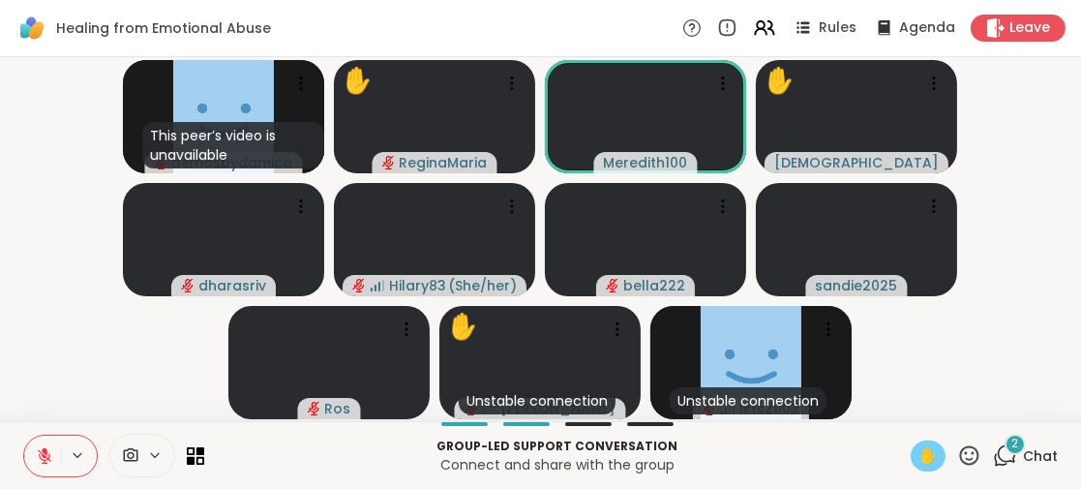
click at [1012, 442] on span "2" at bounding box center [1015, 444] width 7 height 16
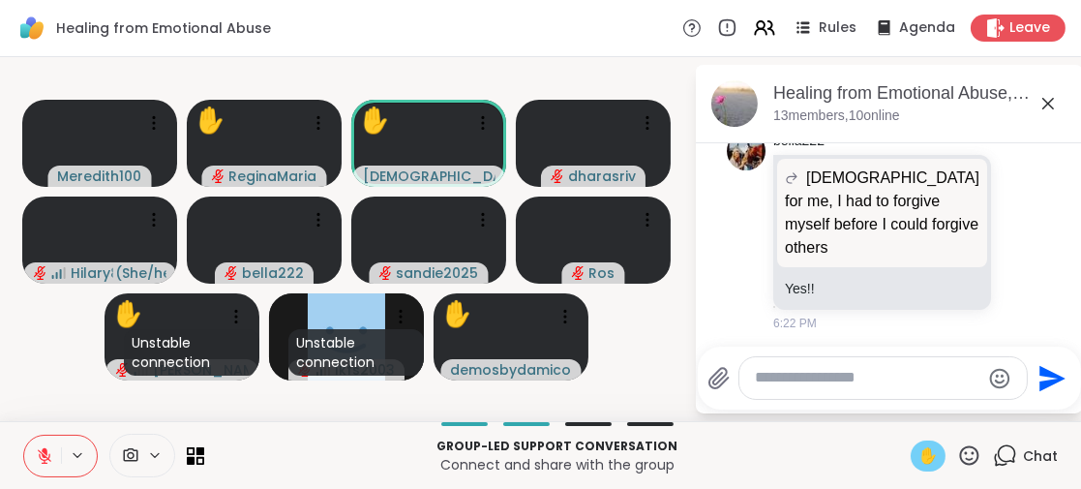
scroll to position [1337, 0]
click at [1045, 103] on icon at bounding box center [1048, 103] width 23 height 23
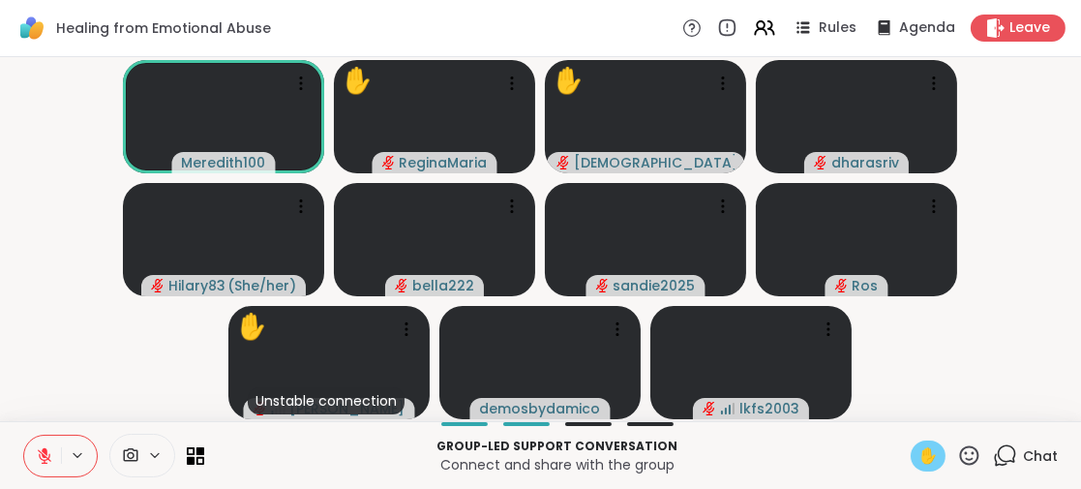
click at [44, 458] on icon at bounding box center [44, 455] width 17 height 17
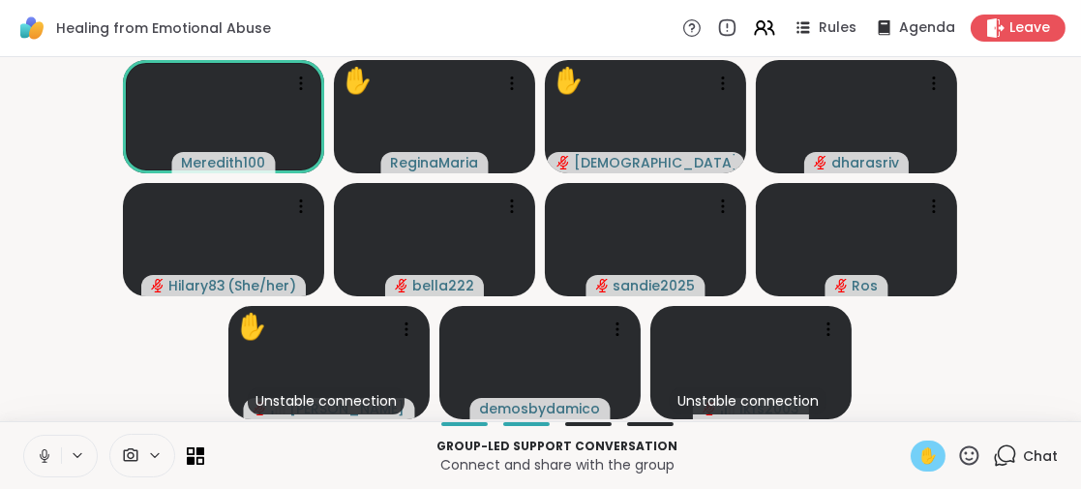
click at [919, 458] on span "✋" at bounding box center [928, 455] width 19 height 23
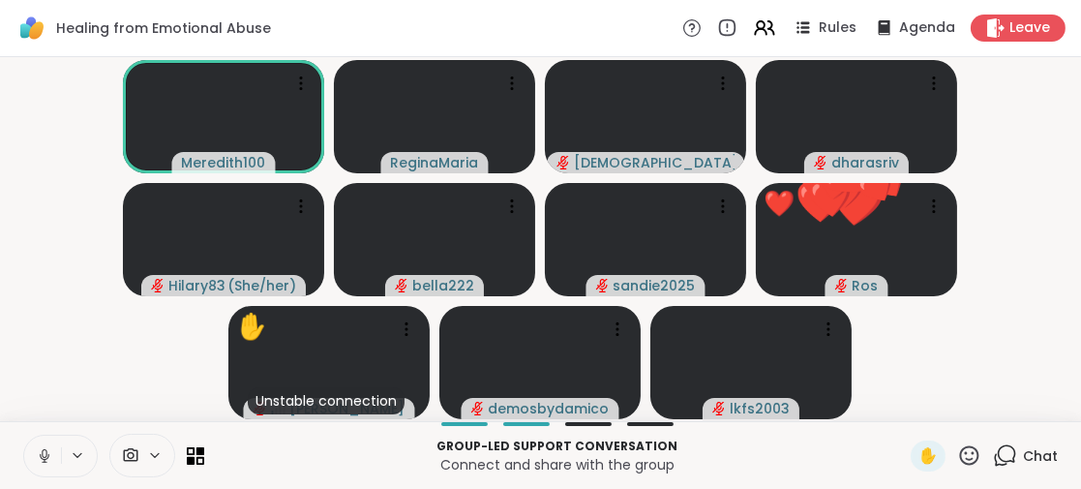
click at [49, 453] on icon at bounding box center [44, 455] width 17 height 17
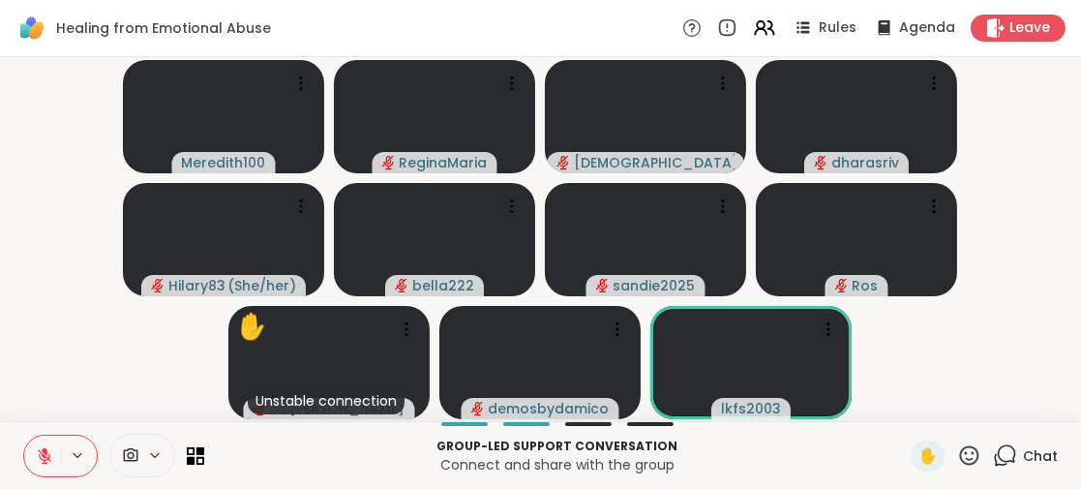
click at [960, 447] on icon at bounding box center [969, 454] width 19 height 19
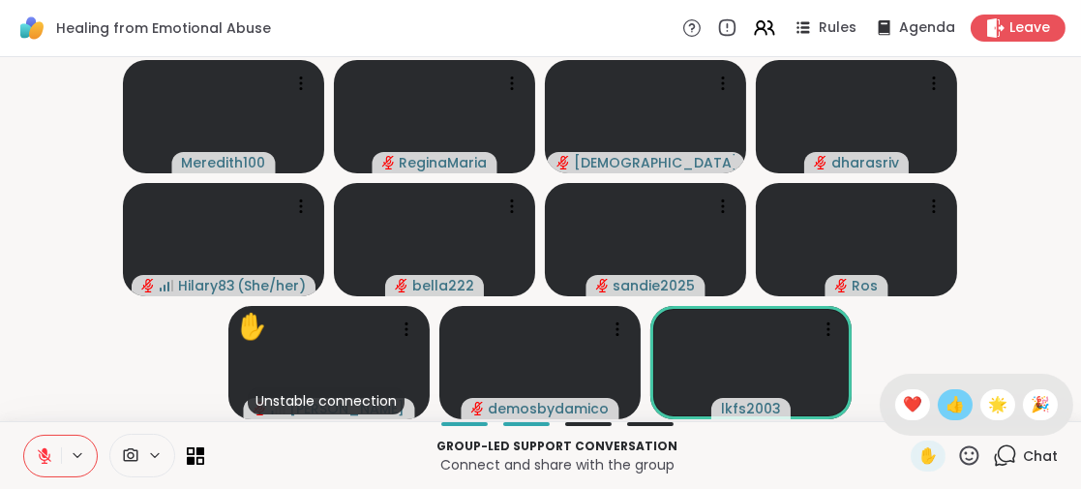
click at [946, 408] on span "👍" at bounding box center [955, 404] width 19 height 23
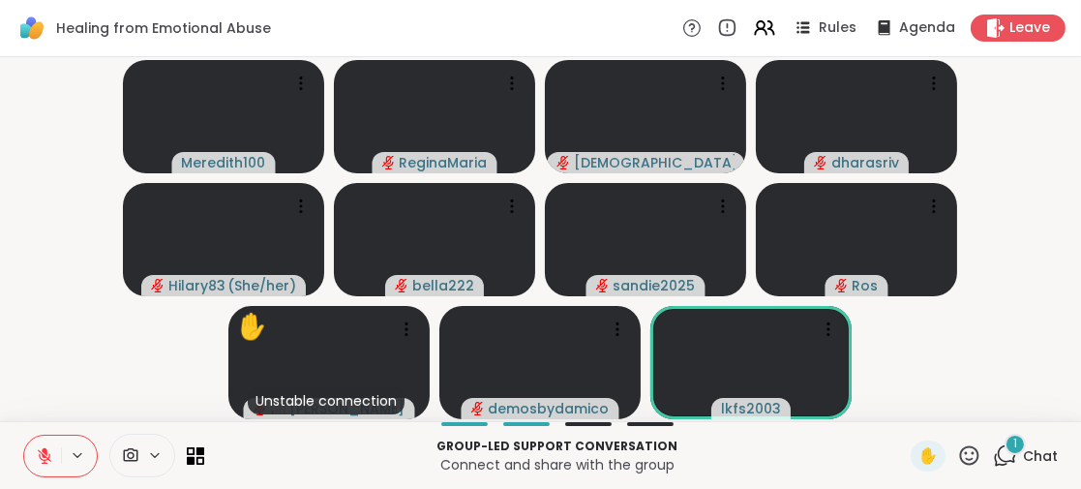
click at [1006, 445] on div "1" at bounding box center [1015, 444] width 21 height 21
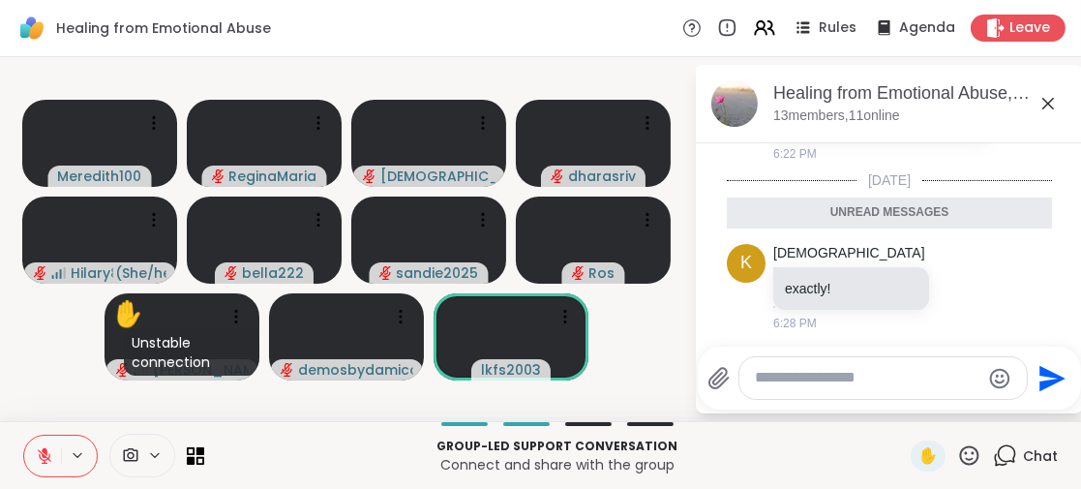
scroll to position [1467, 0]
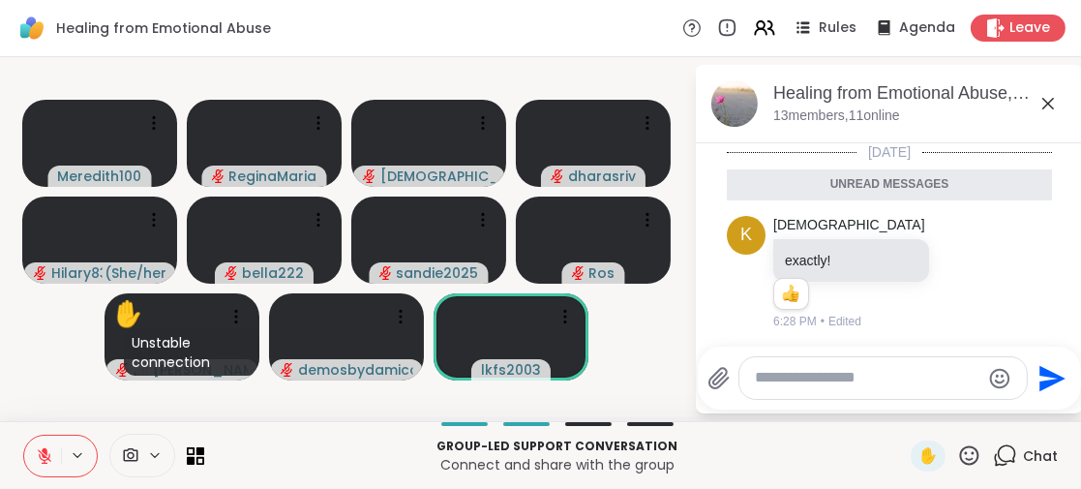
click at [798, 445] on p "Group-led support conversation" at bounding box center [557, 445] width 683 height 17
click at [1048, 104] on icon at bounding box center [1048, 104] width 12 height 12
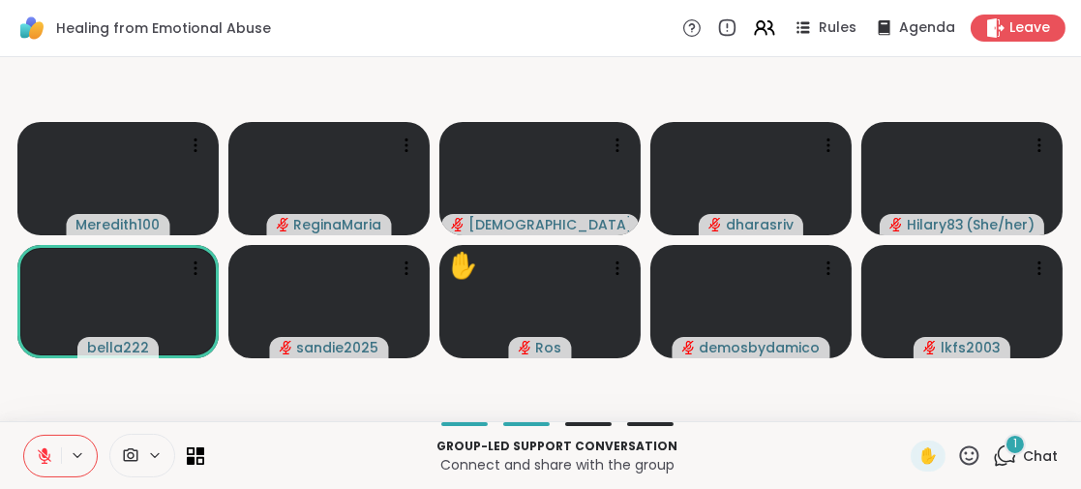
click at [1006, 446] on div "1" at bounding box center [1015, 444] width 21 height 21
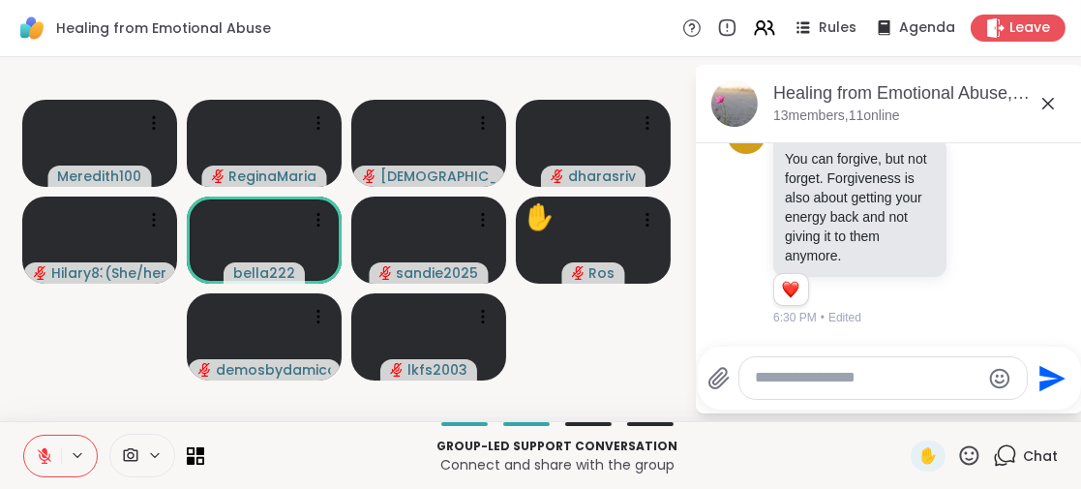
scroll to position [1702, 0]
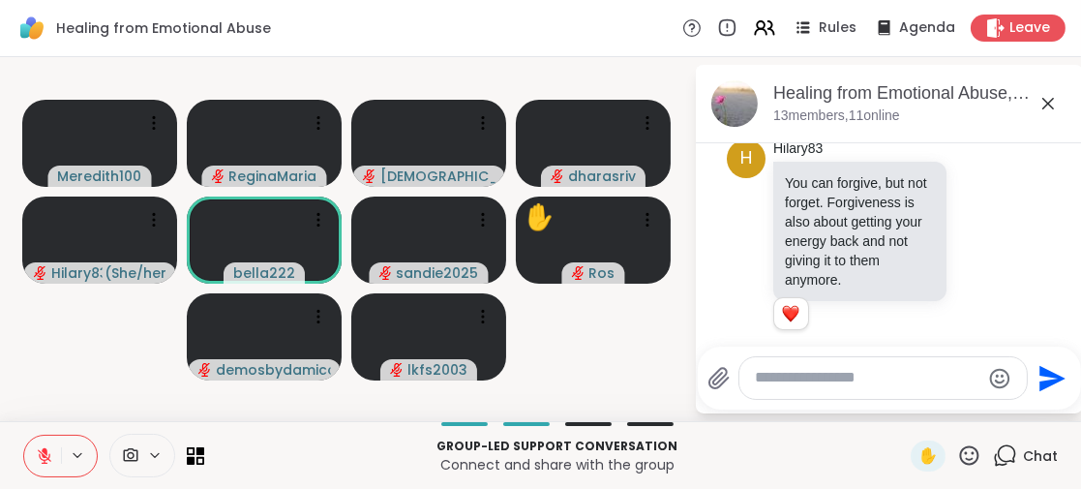
click at [738, 455] on p "Connect and share with the group" at bounding box center [557, 464] width 683 height 19
click at [1049, 102] on icon at bounding box center [1048, 104] width 12 height 12
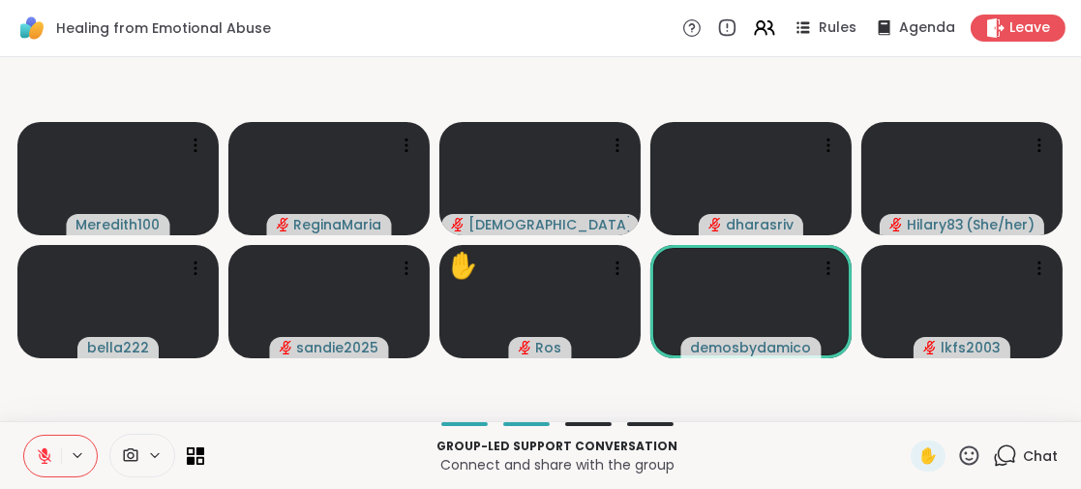
click at [957, 448] on icon at bounding box center [969, 455] width 24 height 24
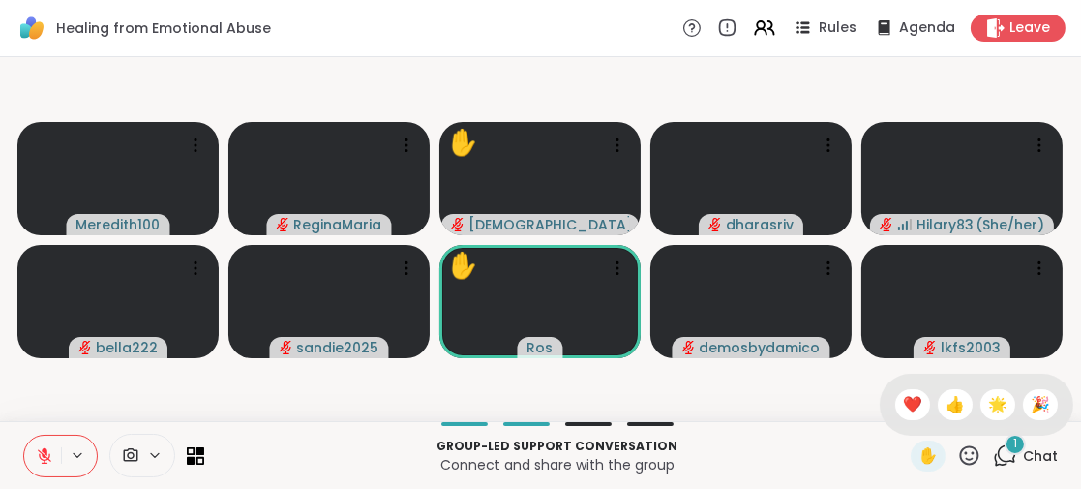
click at [1005, 438] on div "1" at bounding box center [1015, 444] width 21 height 21
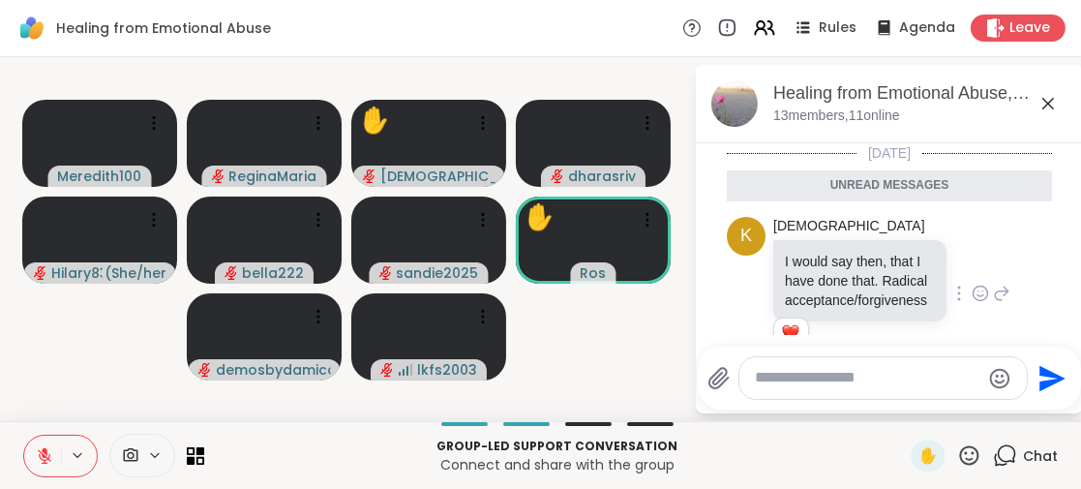
scroll to position [1949, 0]
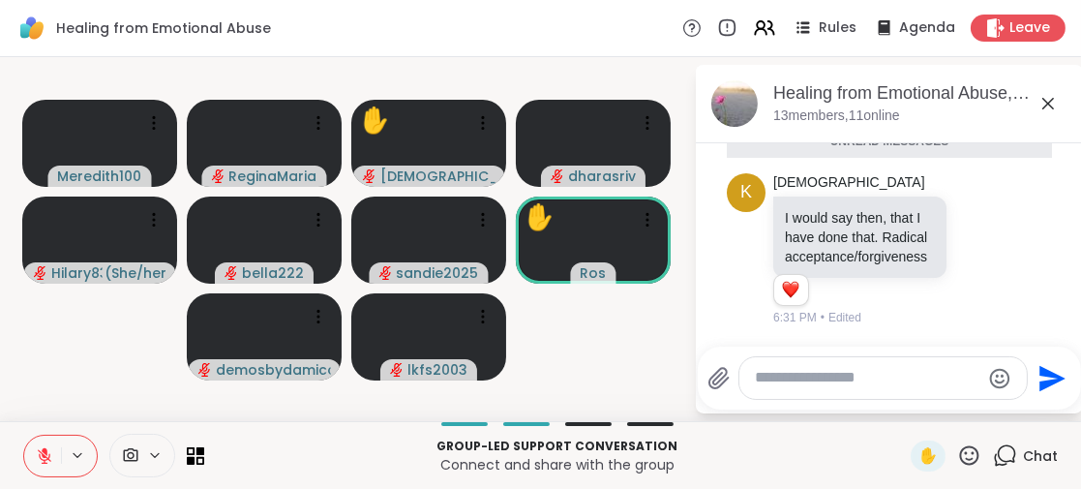
click at [1050, 98] on icon at bounding box center [1048, 103] width 23 height 23
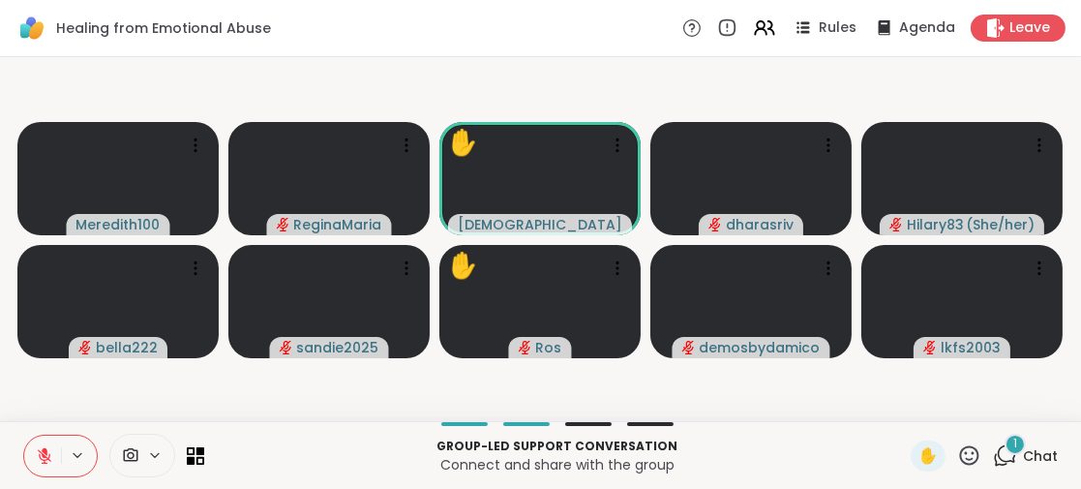
click at [1013, 443] on span "1" at bounding box center [1015, 444] width 4 height 16
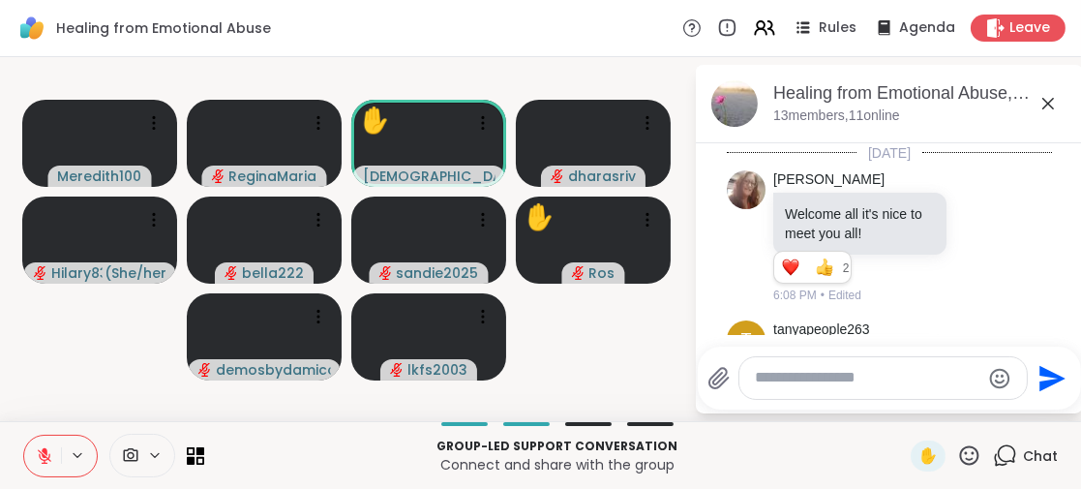
scroll to position [2072, 0]
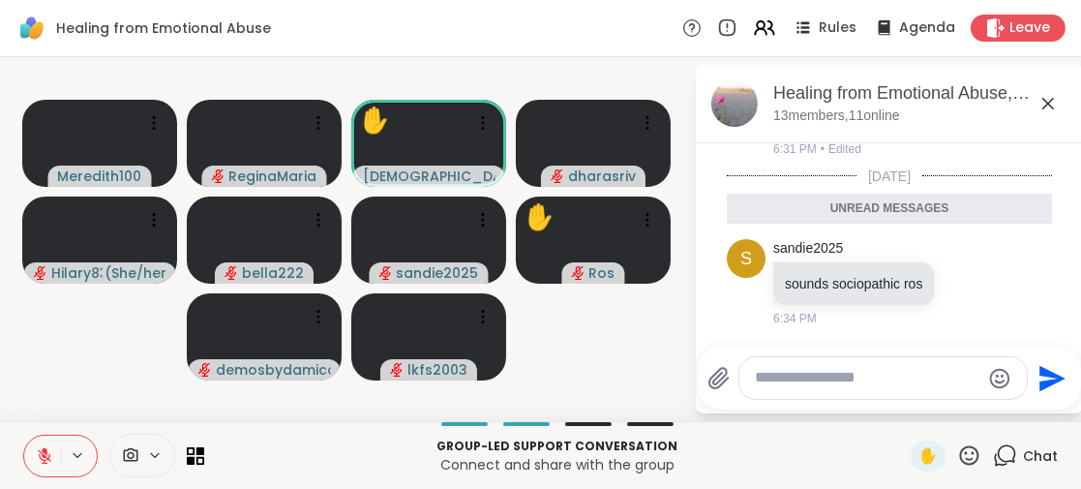
click at [1046, 101] on icon at bounding box center [1048, 103] width 23 height 23
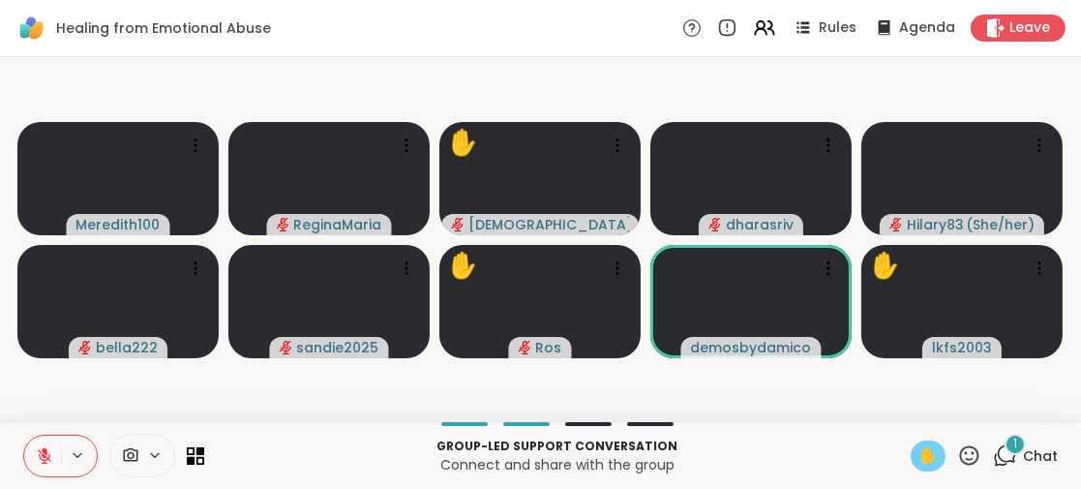
click at [919, 454] on span "✋" at bounding box center [928, 455] width 19 height 23
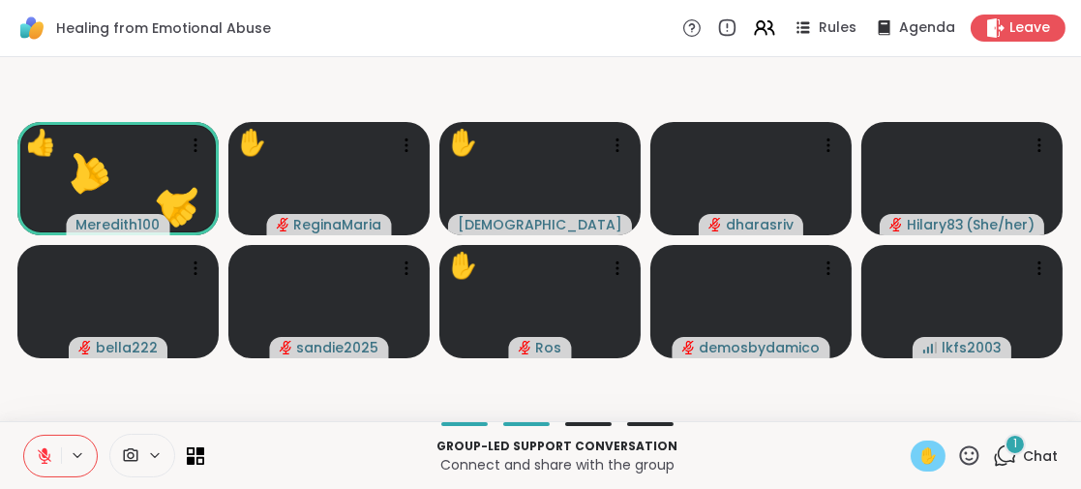
click at [41, 448] on icon at bounding box center [44, 455] width 17 height 17
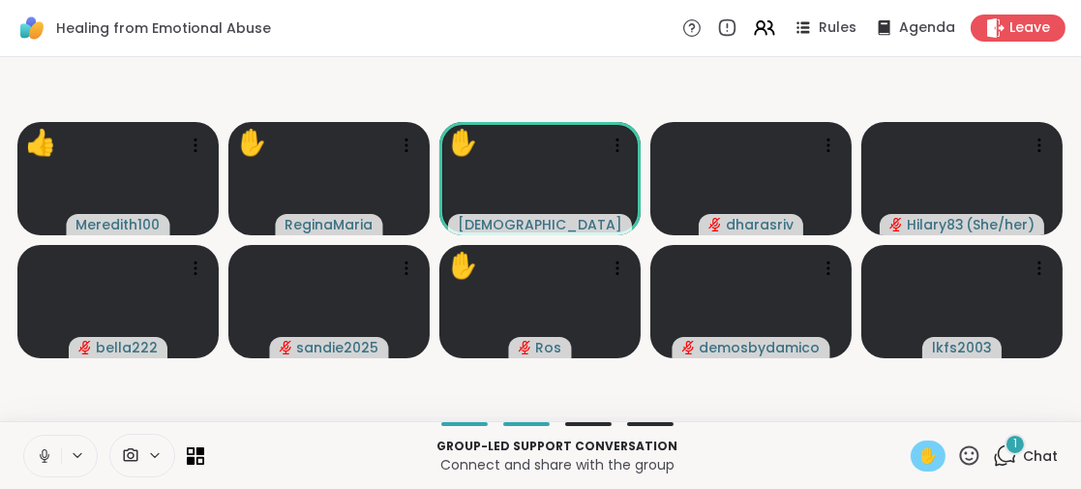
click at [41, 448] on icon at bounding box center [44, 455] width 17 height 17
click at [48, 450] on icon at bounding box center [44, 455] width 17 height 17
click at [48, 451] on icon at bounding box center [44, 455] width 17 height 17
click at [919, 452] on span "✋" at bounding box center [928, 455] width 19 height 23
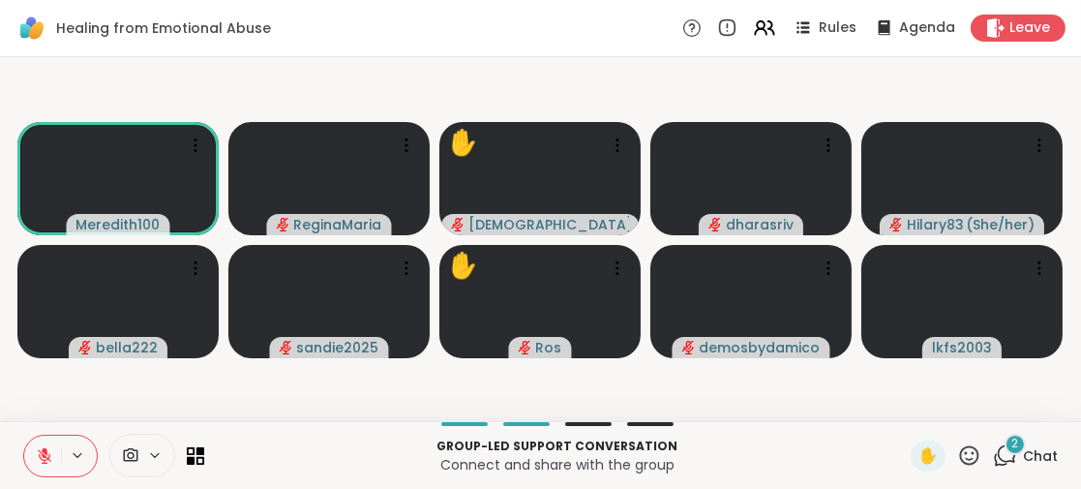
click at [40, 448] on icon at bounding box center [44, 455] width 17 height 17
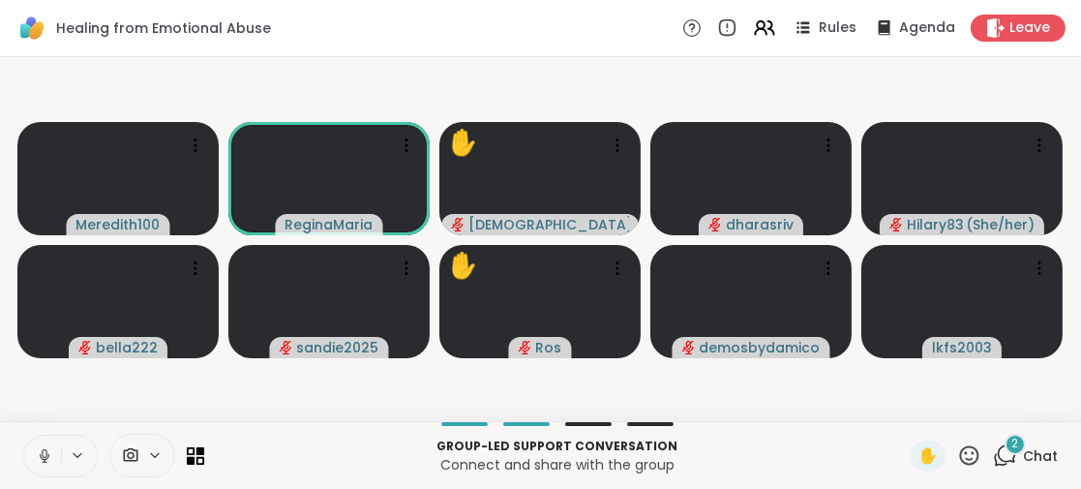
click at [40, 448] on icon at bounding box center [44, 455] width 17 height 17
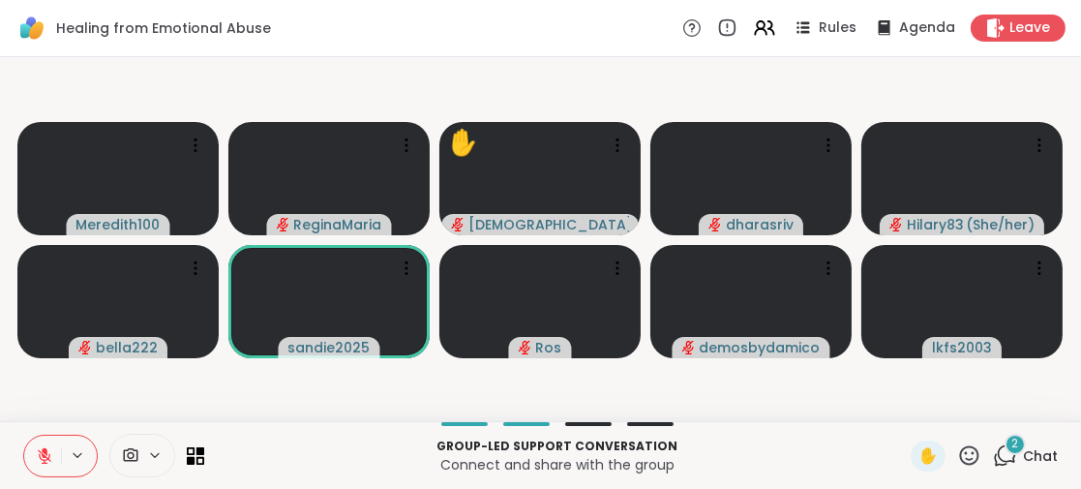
click at [1012, 442] on span "2" at bounding box center [1015, 444] width 7 height 16
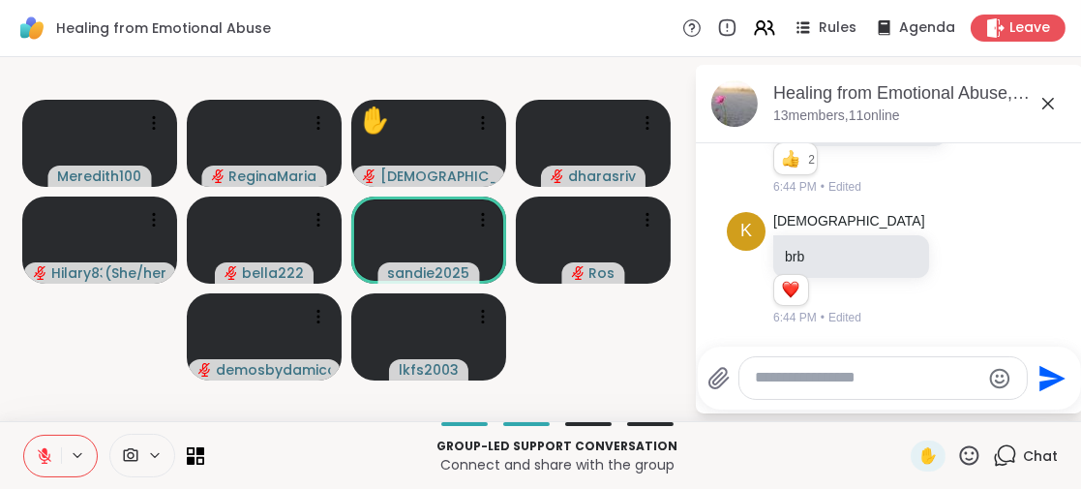
scroll to position [2468, 0]
click at [1048, 101] on icon at bounding box center [1048, 103] width 23 height 23
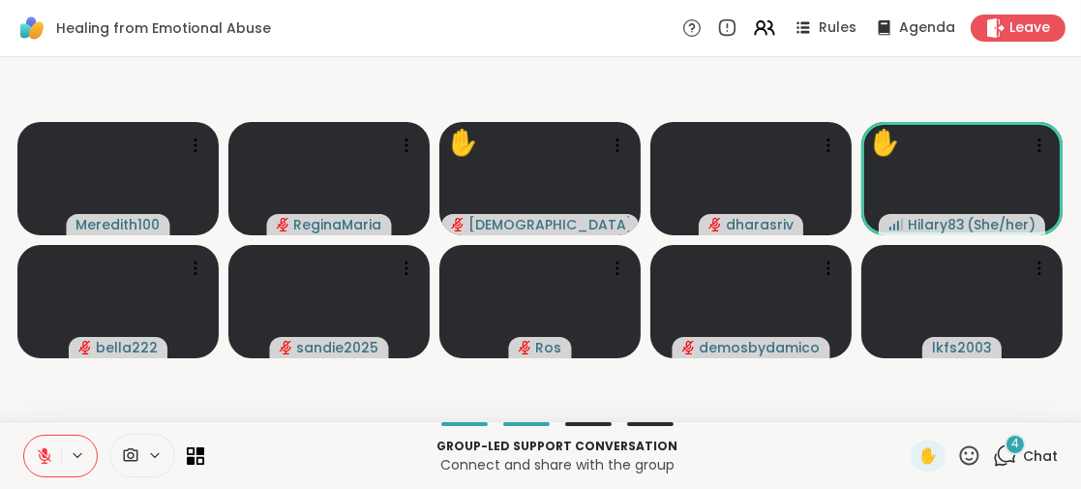
click at [1005, 440] on div "4" at bounding box center [1015, 444] width 21 height 21
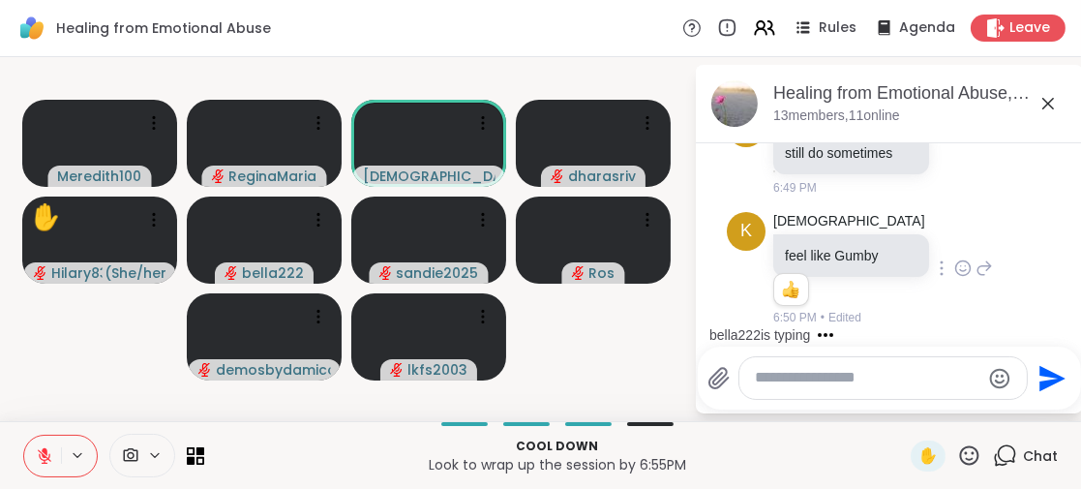
scroll to position [3379, 0]
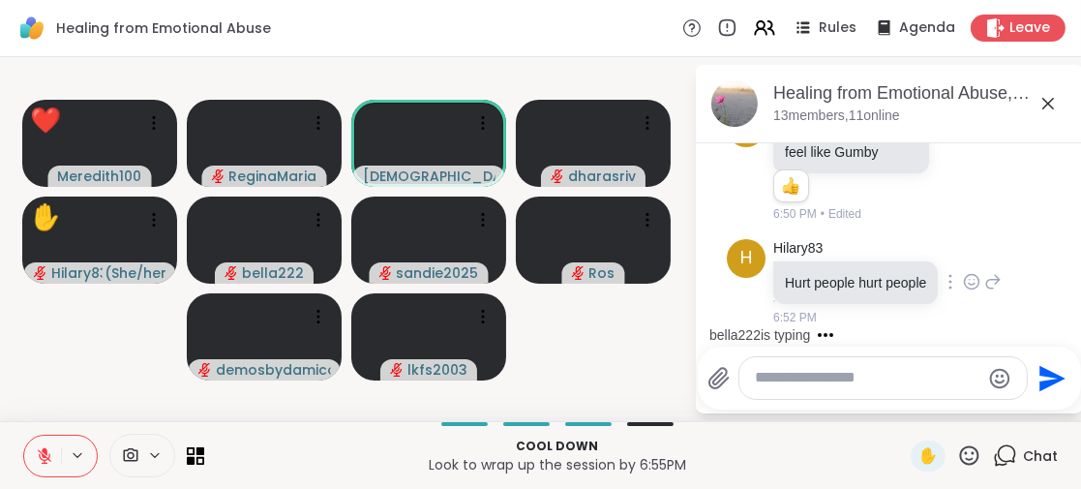
click at [963, 272] on icon at bounding box center [971, 281] width 17 height 19
click at [920, 242] on div "Select Reaction: Thumbs up" at bounding box center [928, 250] width 17 height 17
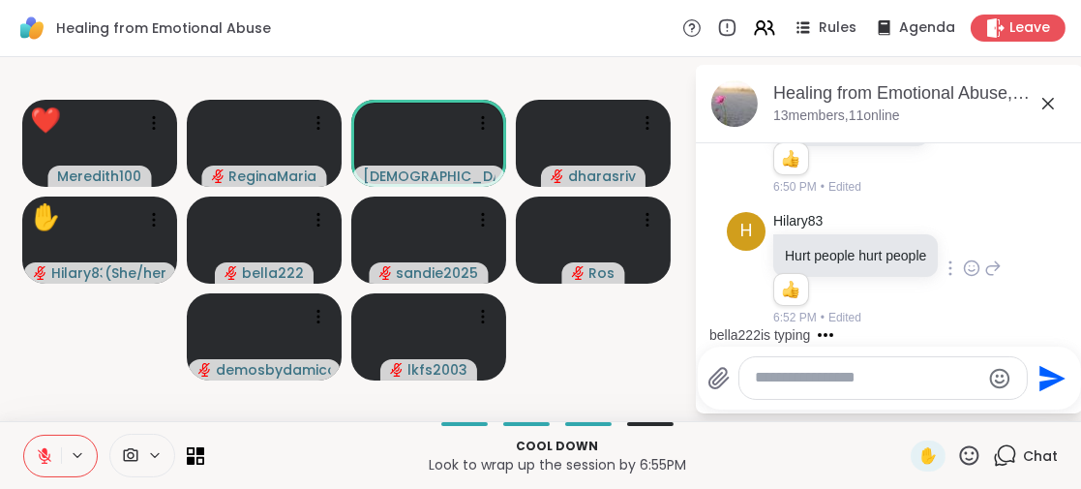
scroll to position [3406, 0]
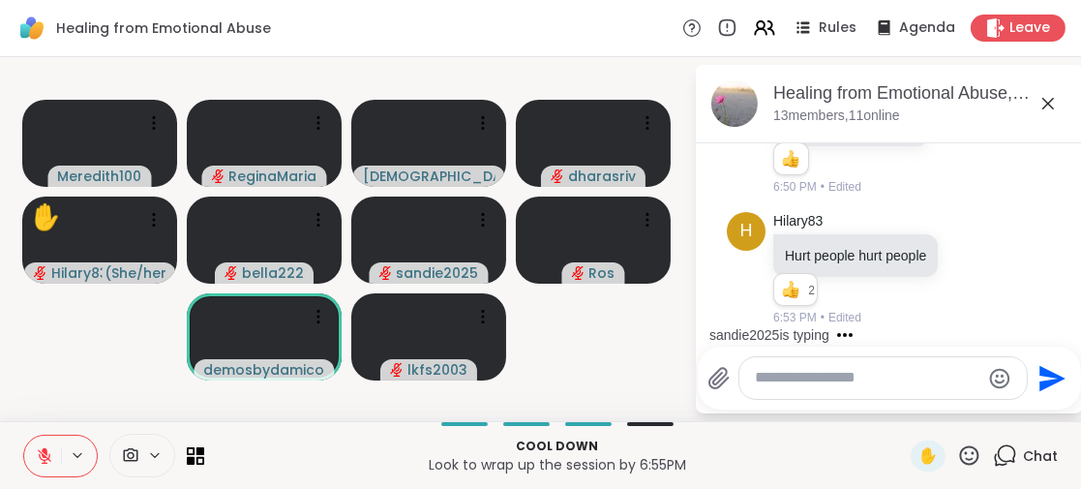
click at [1050, 99] on icon at bounding box center [1048, 103] width 23 height 23
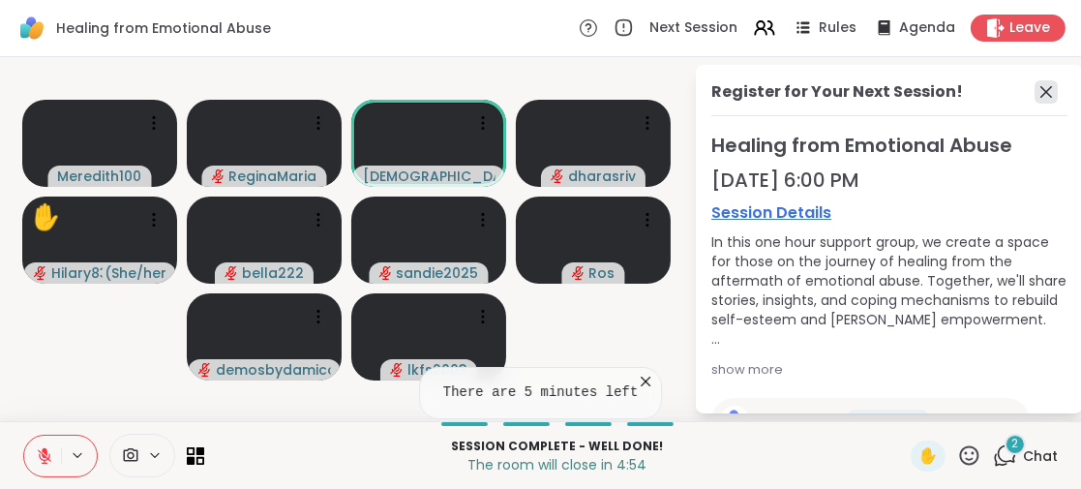
click at [1040, 91] on icon at bounding box center [1046, 92] width 12 height 12
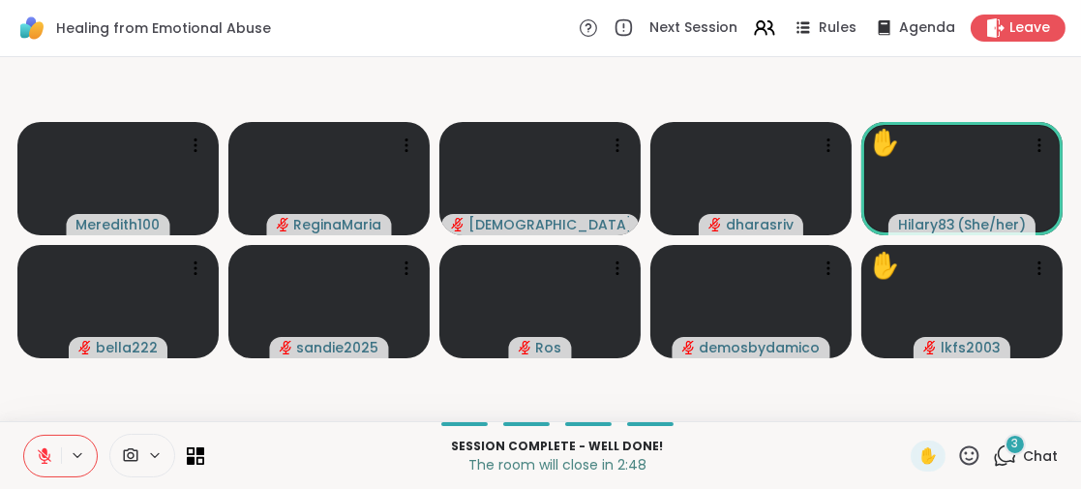
click at [40, 448] on icon at bounding box center [44, 455] width 17 height 17
click at [1005, 443] on div "3" at bounding box center [1015, 444] width 21 height 21
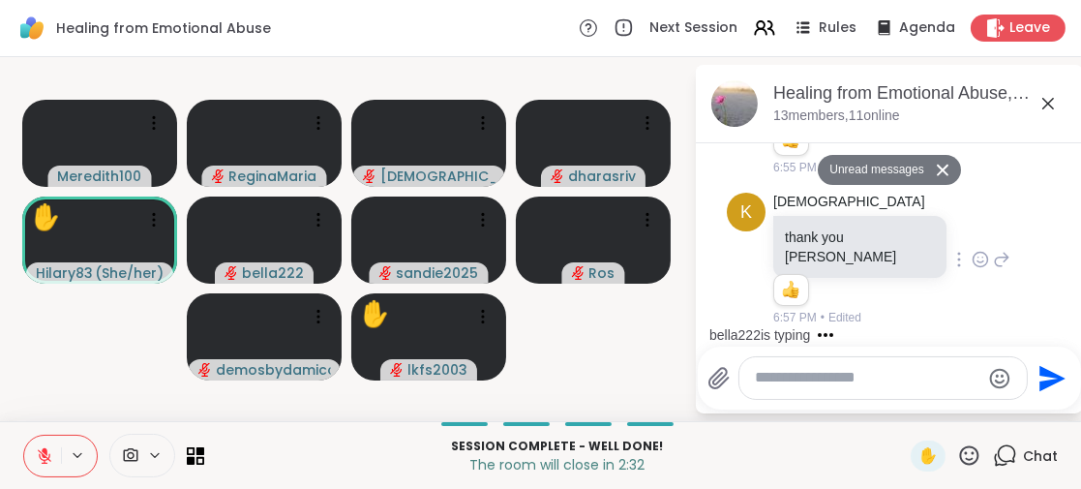
scroll to position [3980, 0]
click at [1047, 102] on icon at bounding box center [1048, 104] width 12 height 12
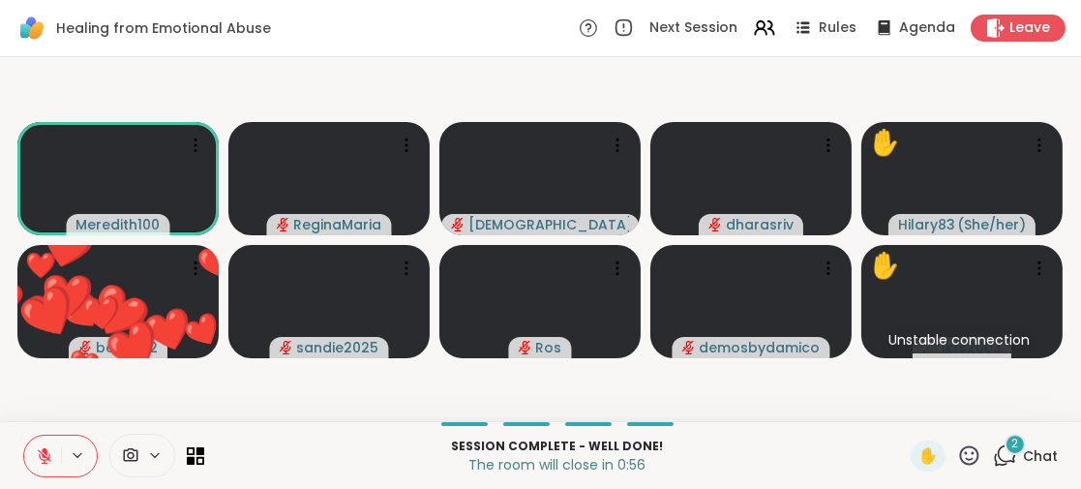
click at [1012, 445] on span "2" at bounding box center [1015, 444] width 7 height 16
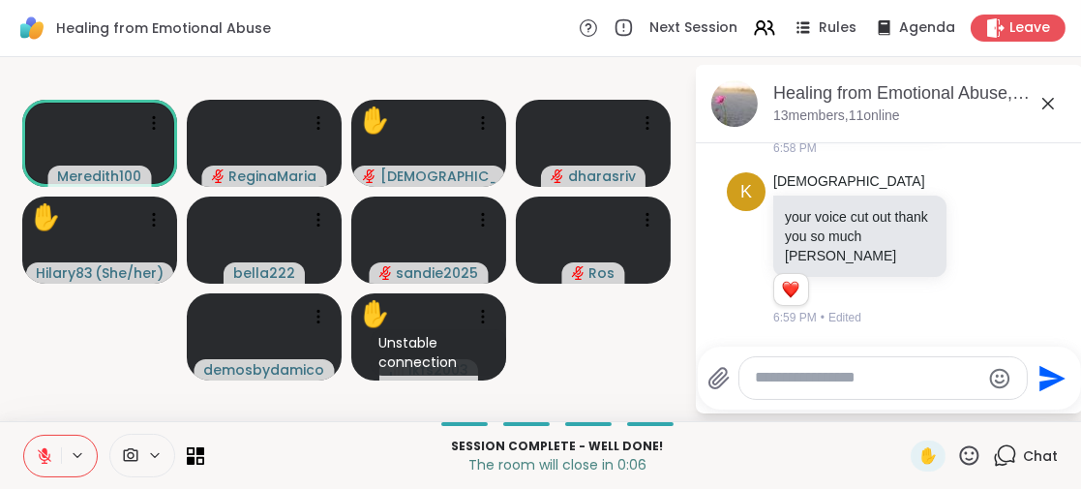
scroll to position [4681, 0]
click at [1062, 322] on div "sandie2025 is typing" at bounding box center [893, 334] width 379 height 31
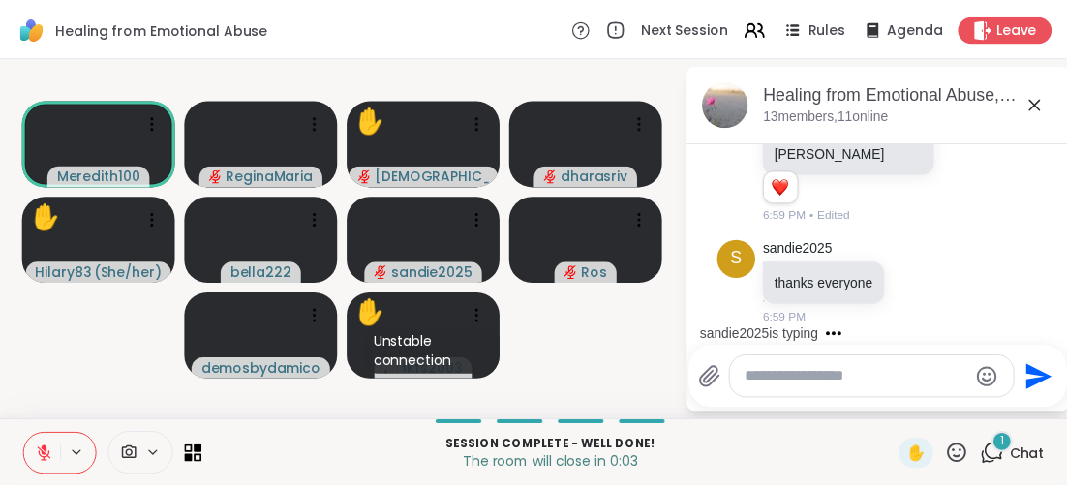
scroll to position [4784, 0]
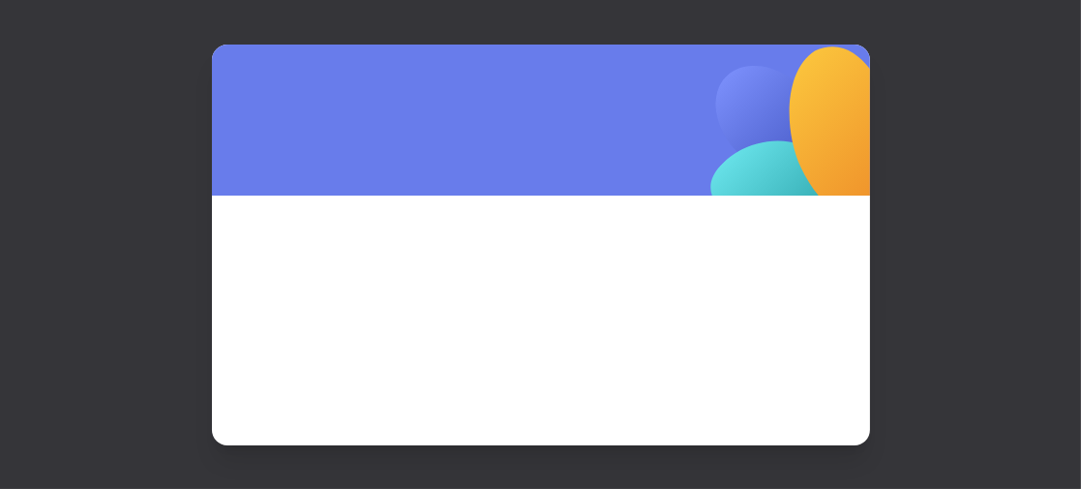
click at [1048, 104] on div at bounding box center [540, 244] width 1081 height 489
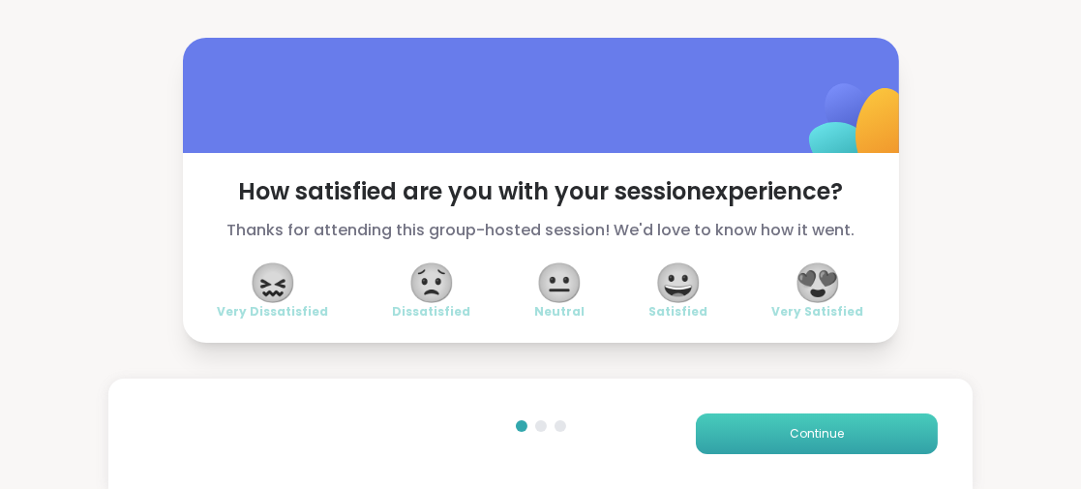
click at [840, 422] on button "Continue" at bounding box center [817, 433] width 242 height 41
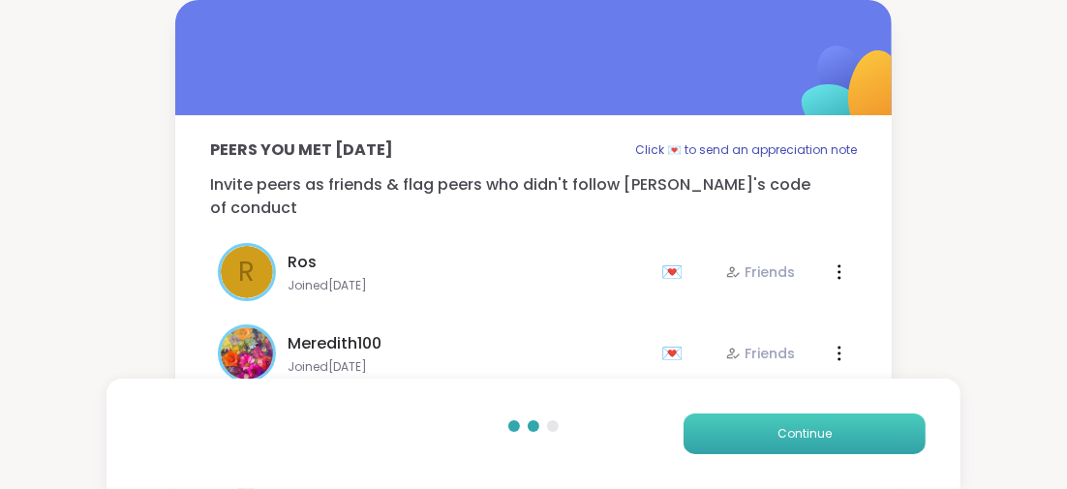
click at [832, 430] on button "Continue" at bounding box center [804, 433] width 242 height 41
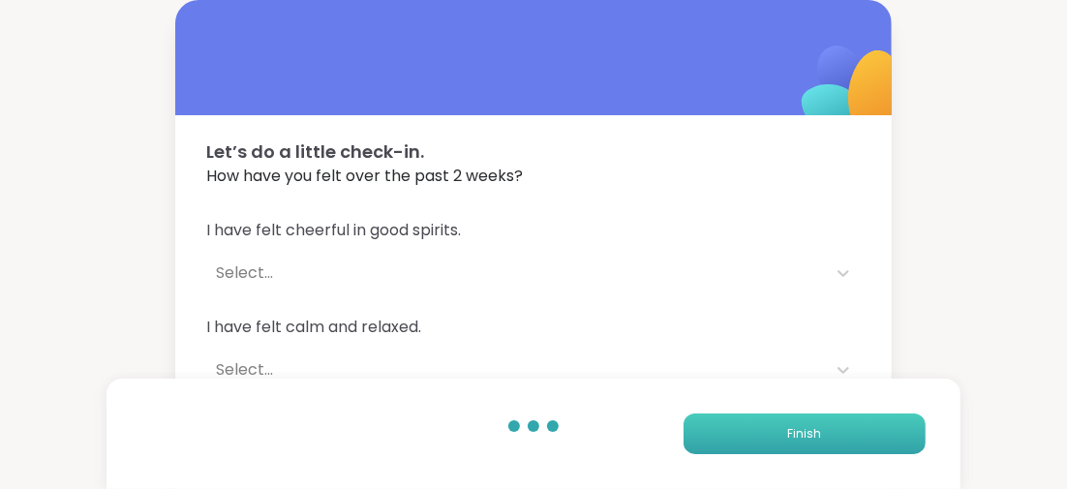
click at [832, 430] on button "Finish" at bounding box center [804, 433] width 242 height 41
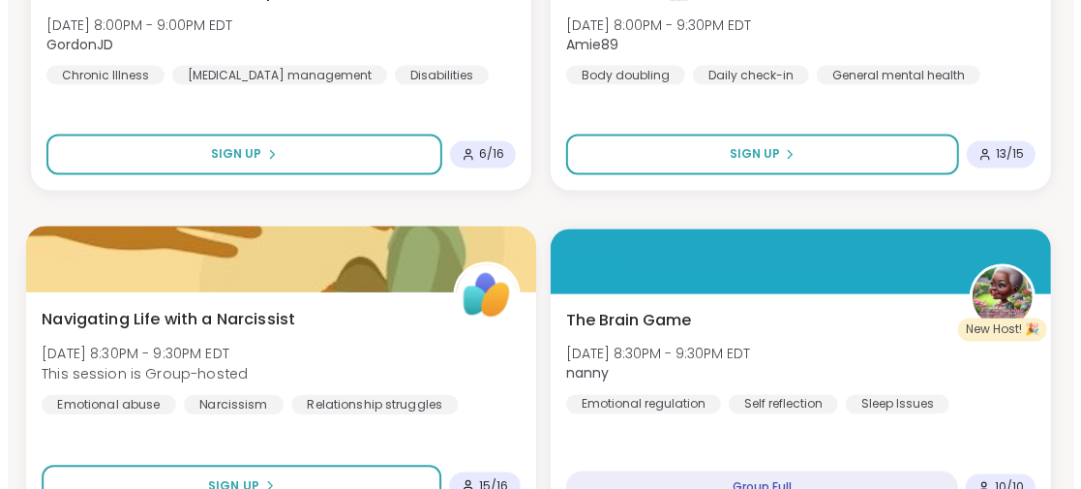
scroll to position [1839, 0]
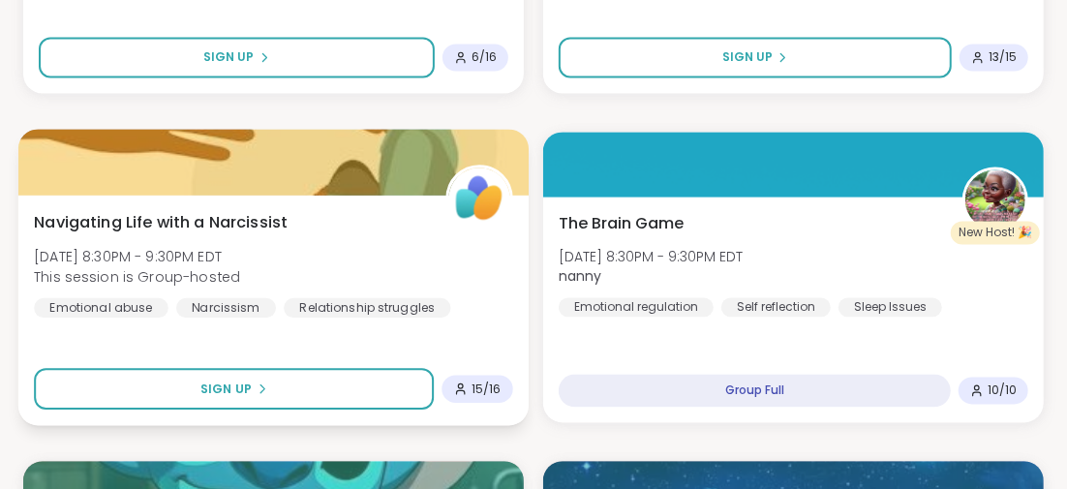
click at [237, 213] on span "Navigating Life with a Narcissist" at bounding box center [161, 222] width 254 height 23
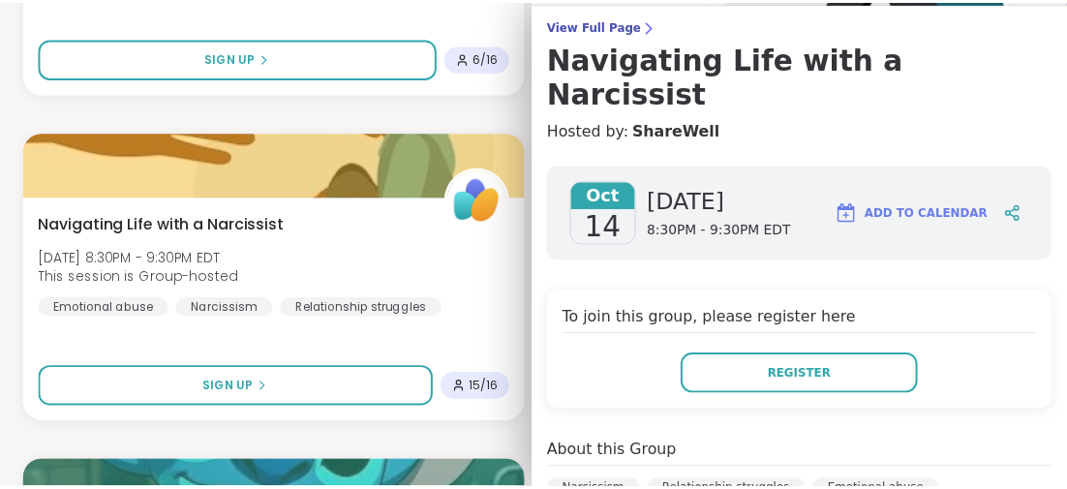
scroll to position [56, 0]
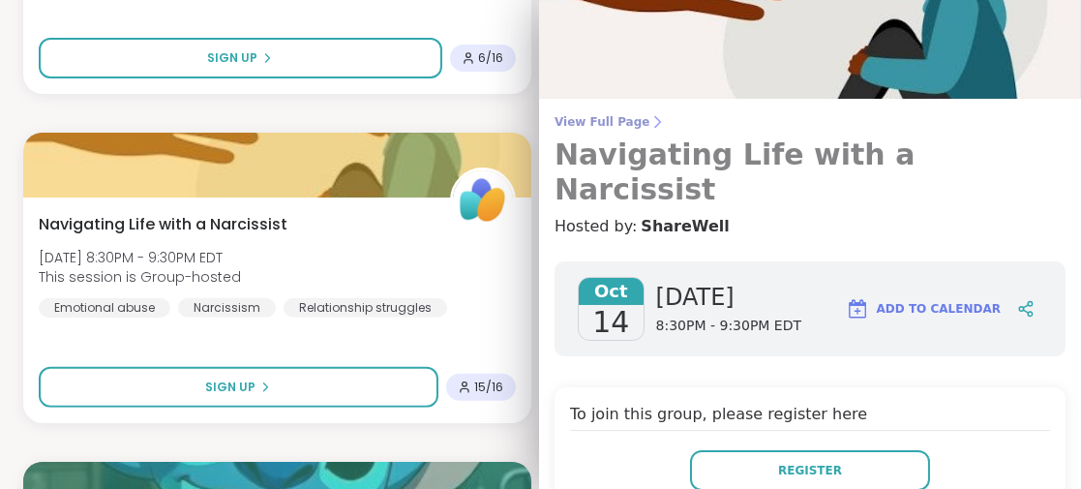
click at [674, 151] on h3 "Navigating Life with a Narcissist" at bounding box center [810, 172] width 511 height 70
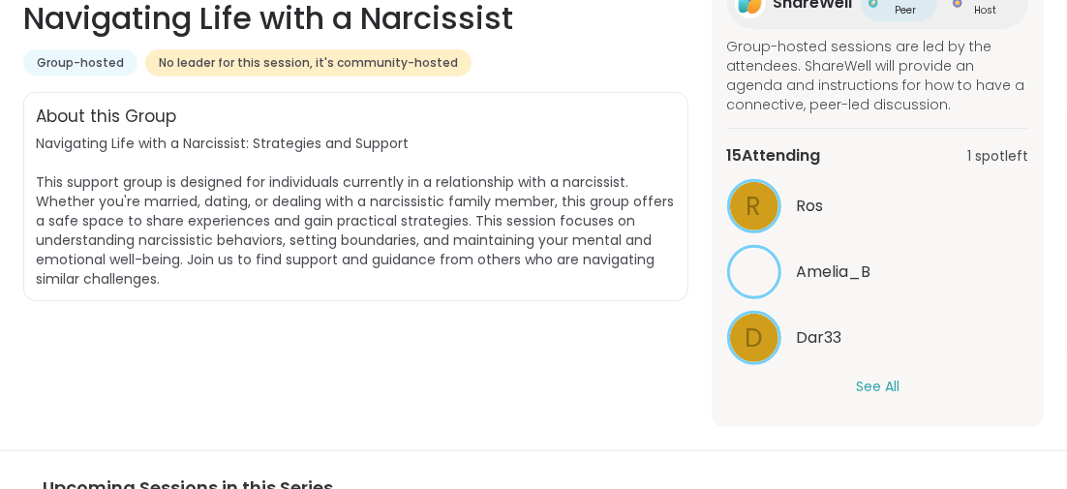
scroll to position [483, 0]
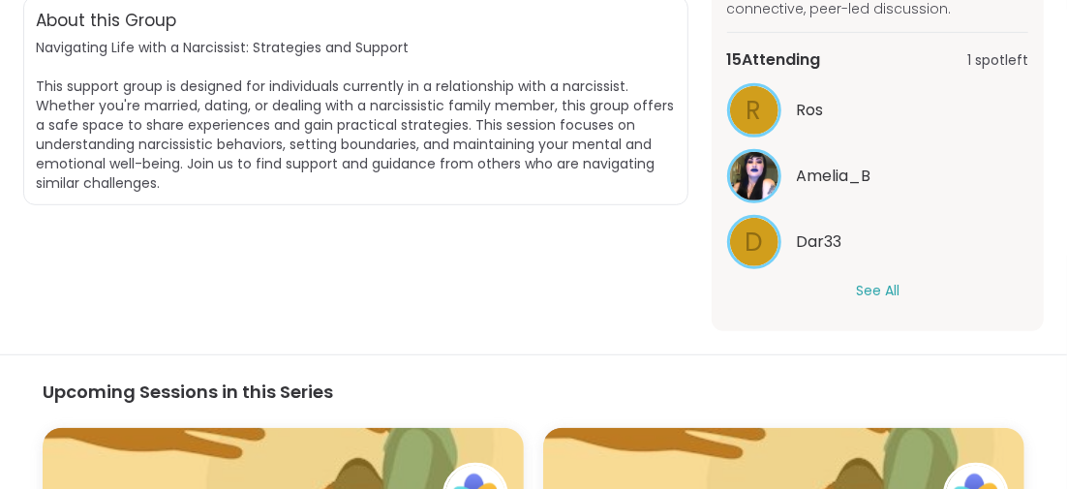
click at [864, 289] on button "See All" at bounding box center [878, 291] width 44 height 20
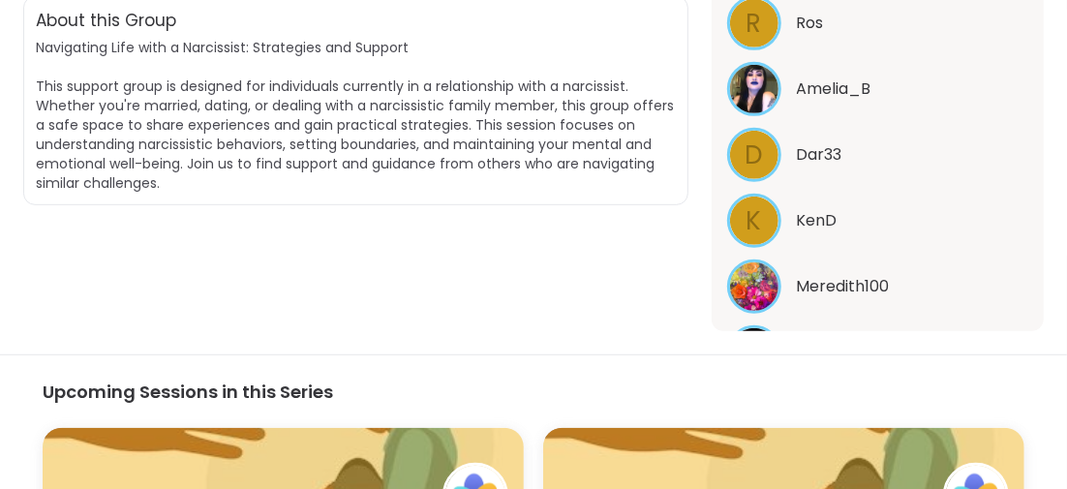
scroll to position [301, 0]
